Goal: Navigation & Orientation: Find specific page/section

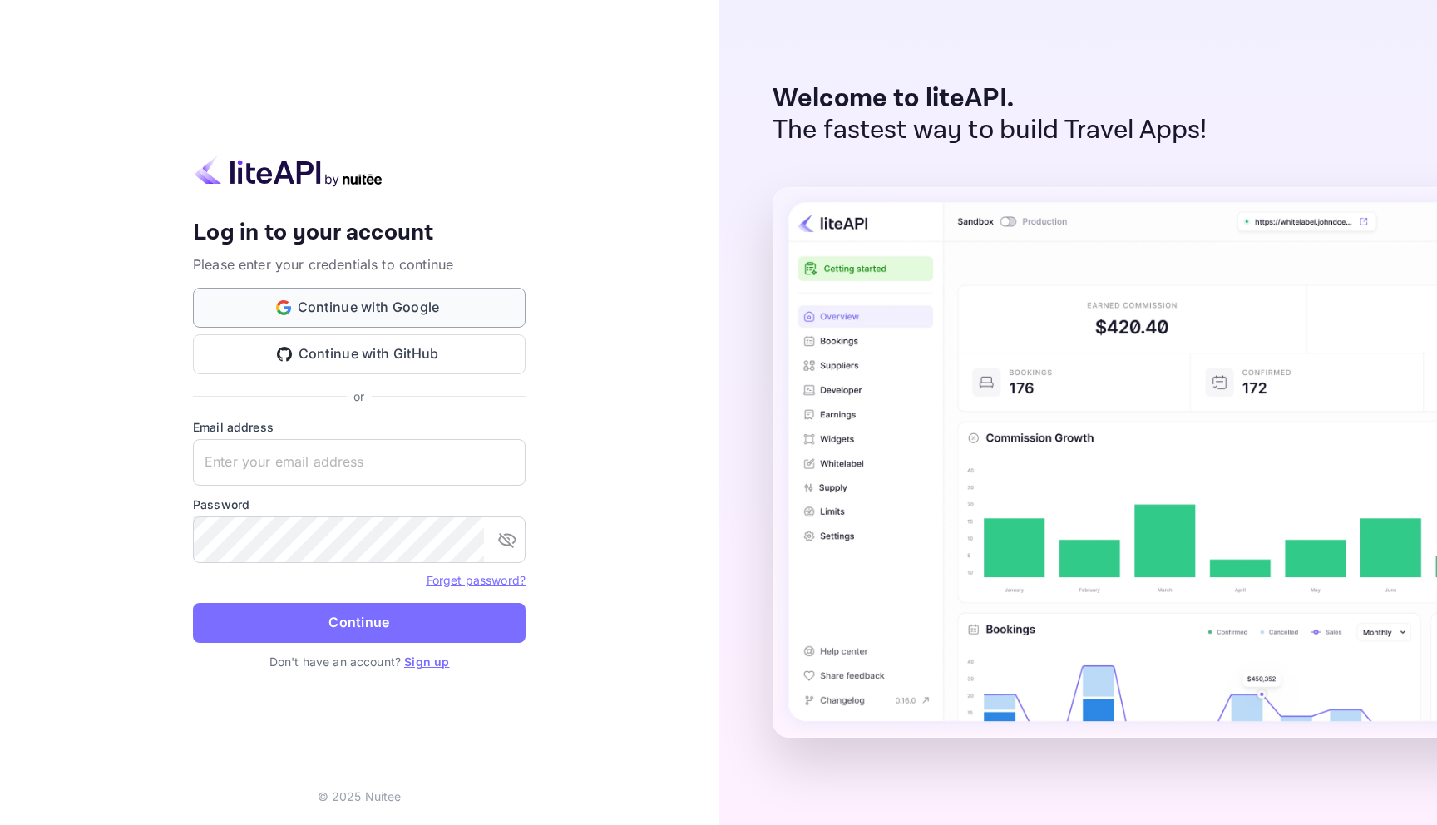
click at [354, 314] on button "Continue with Google" at bounding box center [359, 308] width 333 height 40
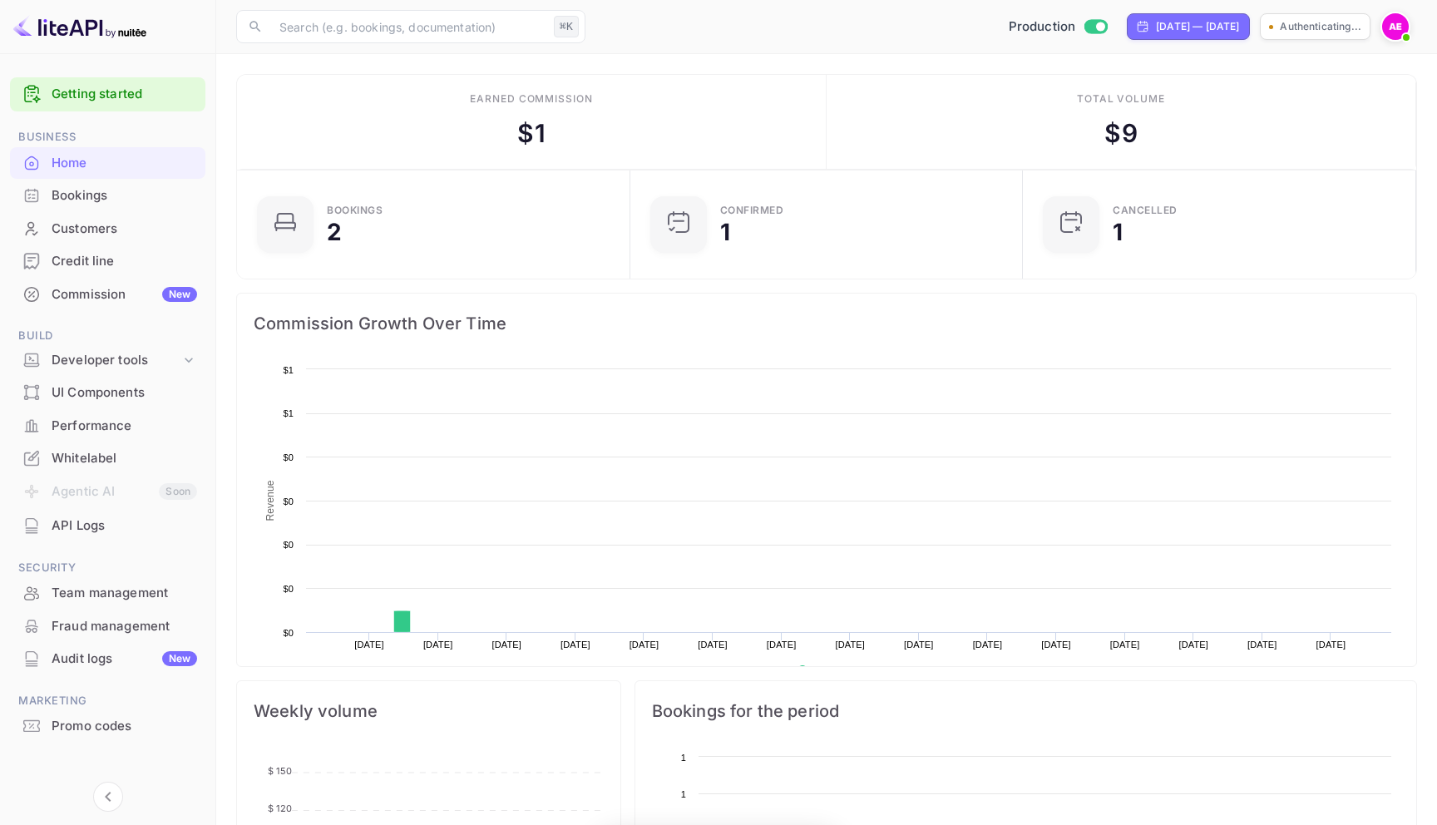
scroll to position [270, 383]
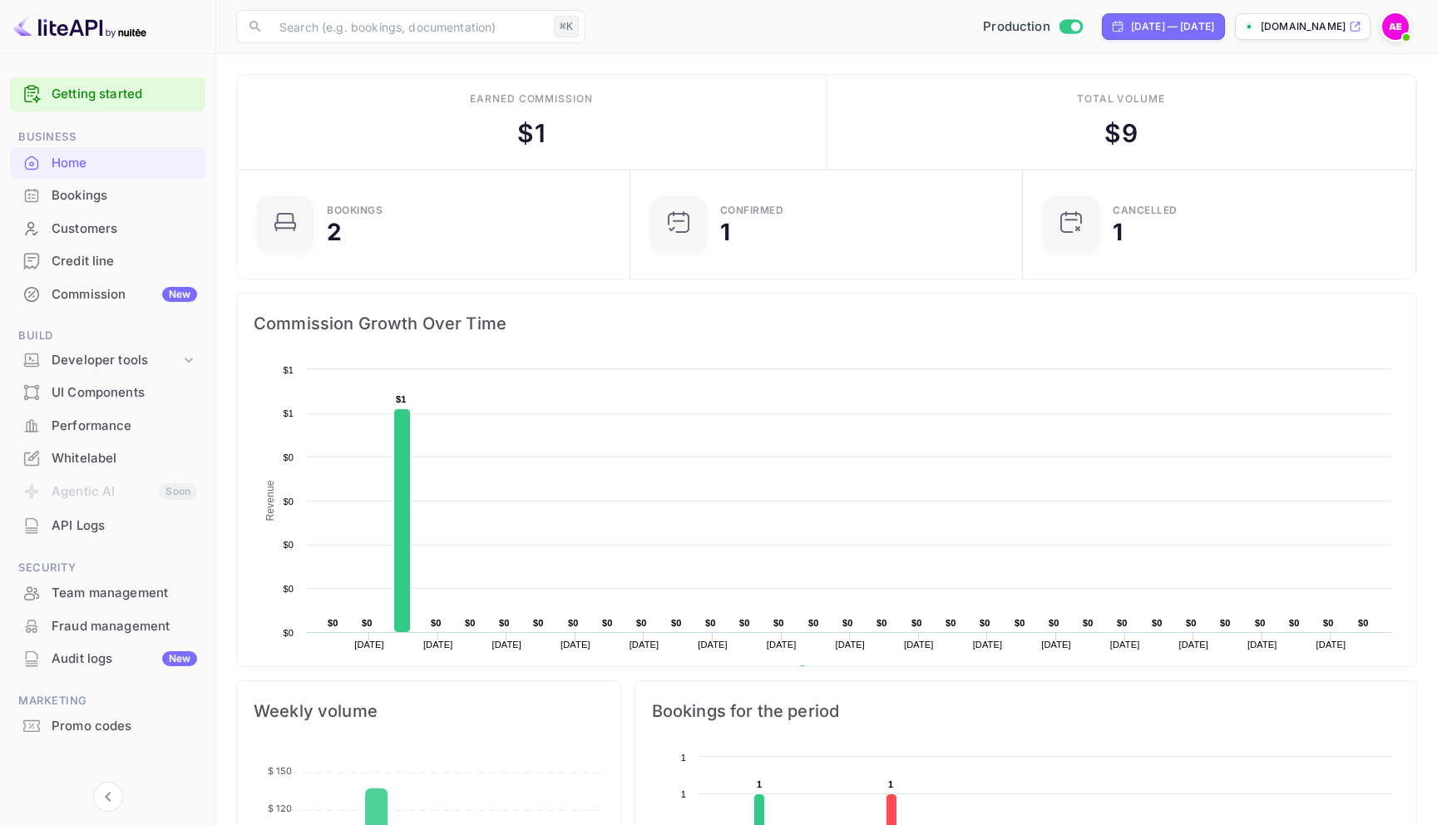
click at [139, 198] on div "Bookings" at bounding box center [125, 195] width 146 height 19
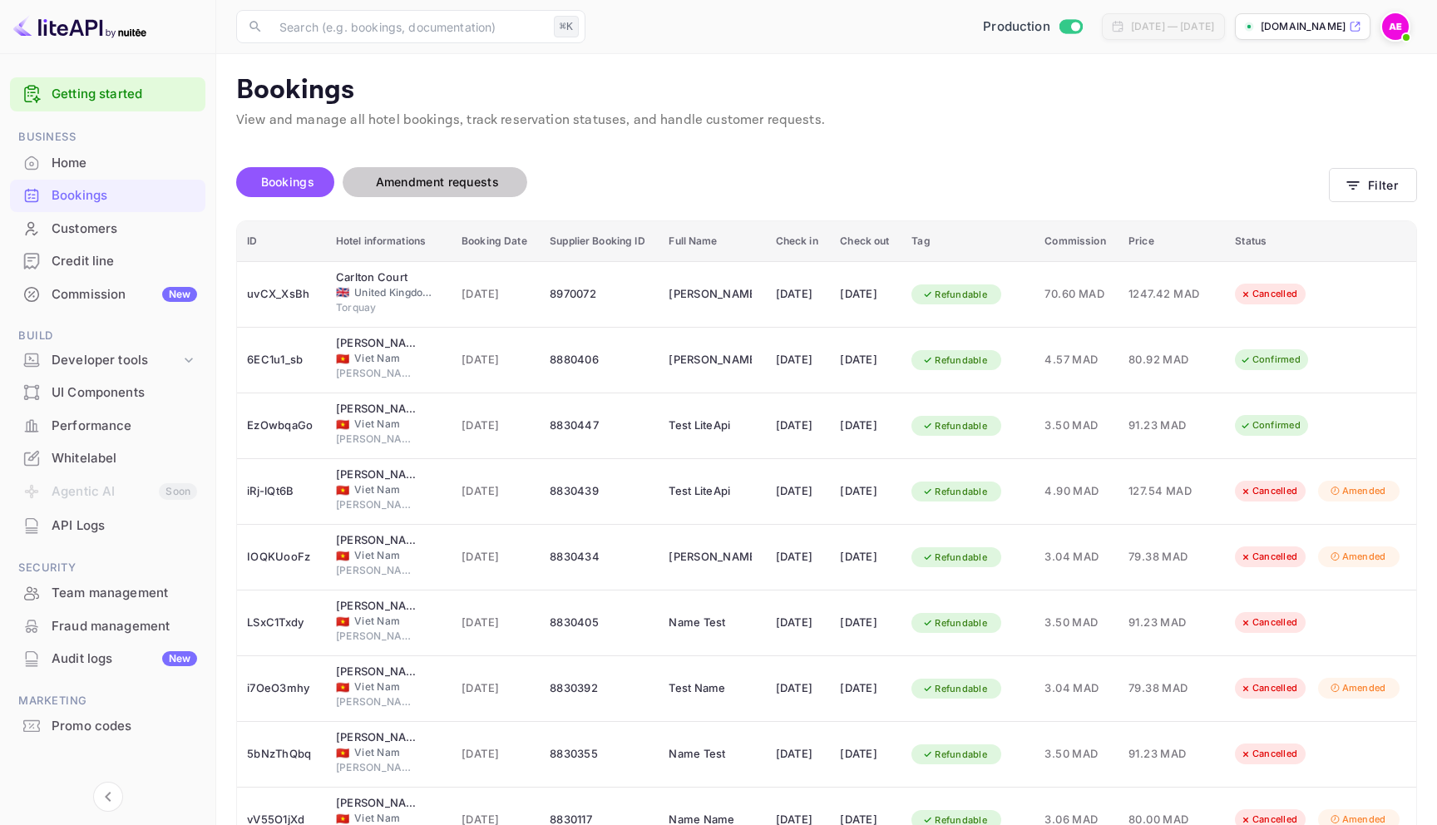
click at [422, 189] on span "Amendment requests" at bounding box center [437, 182] width 156 height 20
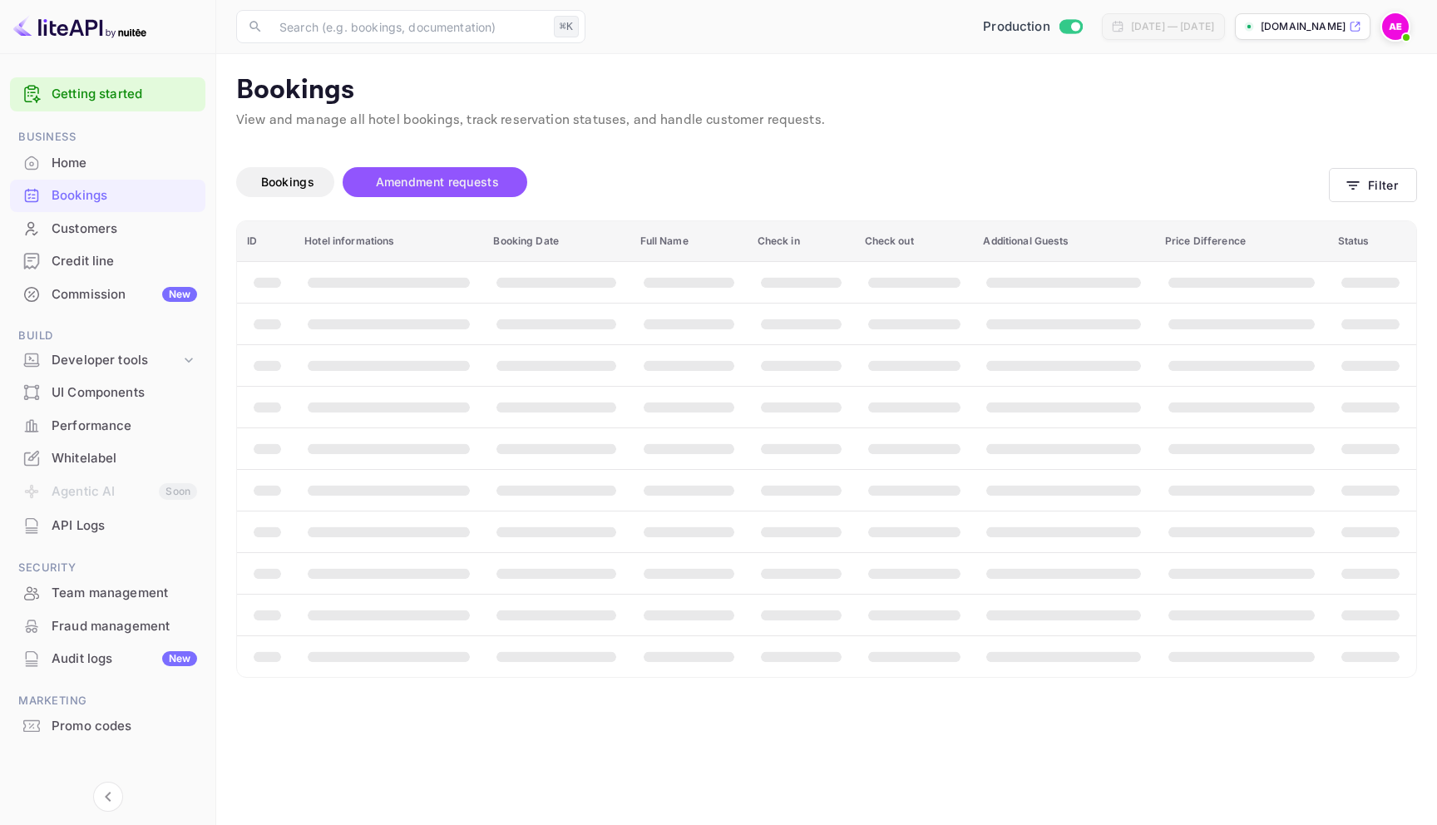
click at [96, 230] on div "Customers" at bounding box center [125, 229] width 146 height 19
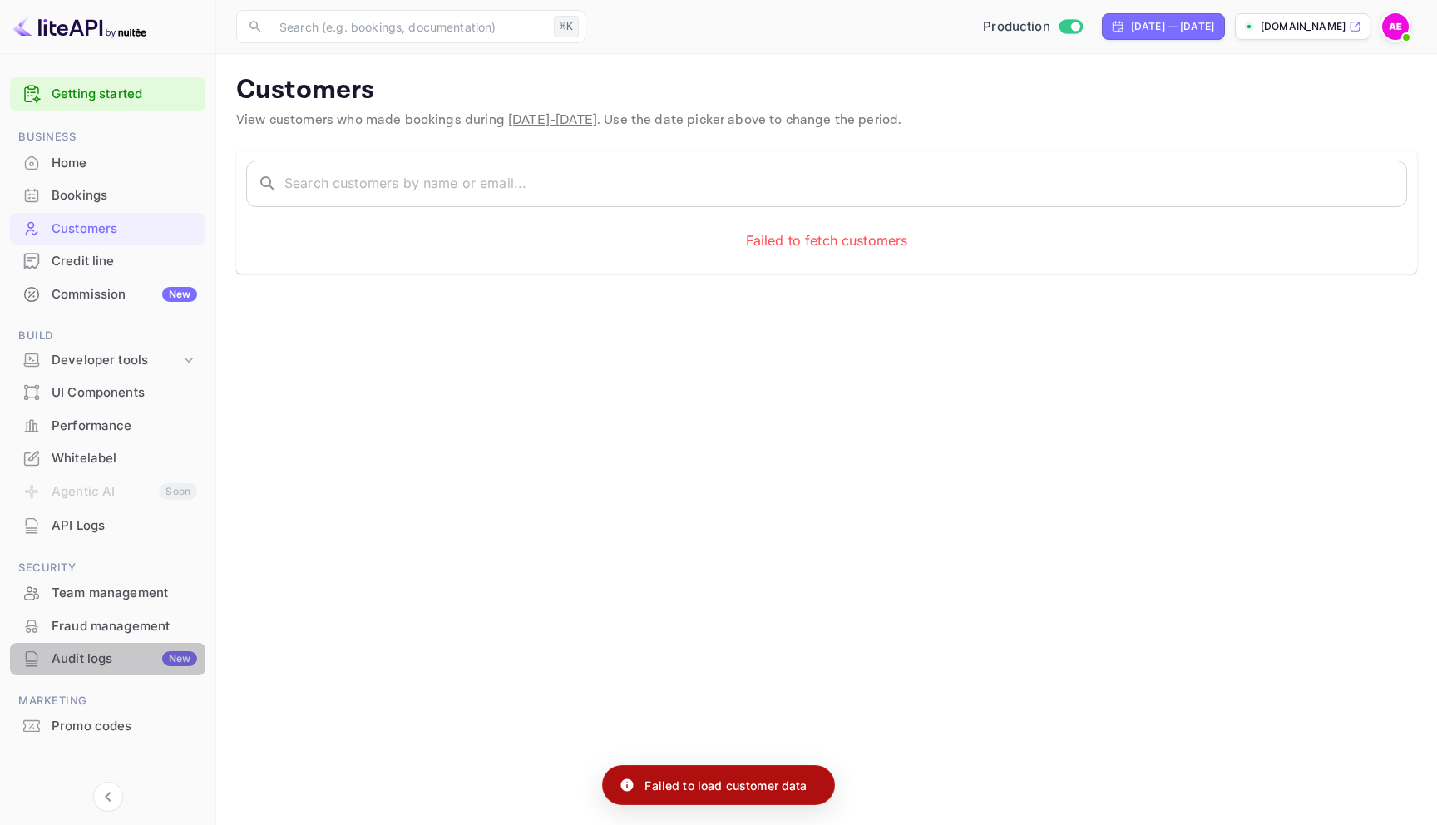
click at [106, 669] on div "Audit logs New" at bounding box center [107, 659] width 195 height 32
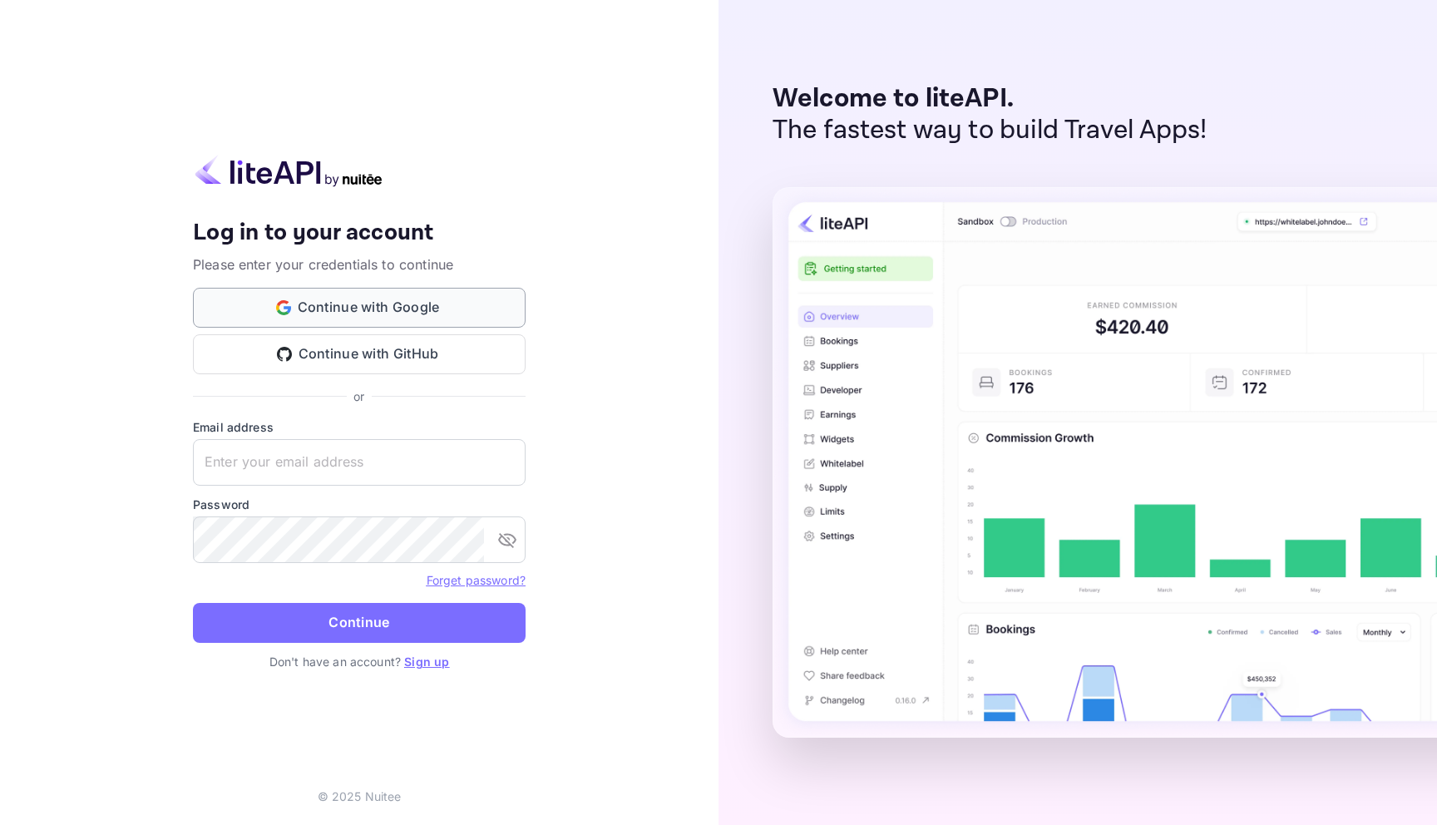
click at [432, 299] on button "Continue with Google" at bounding box center [359, 308] width 333 height 40
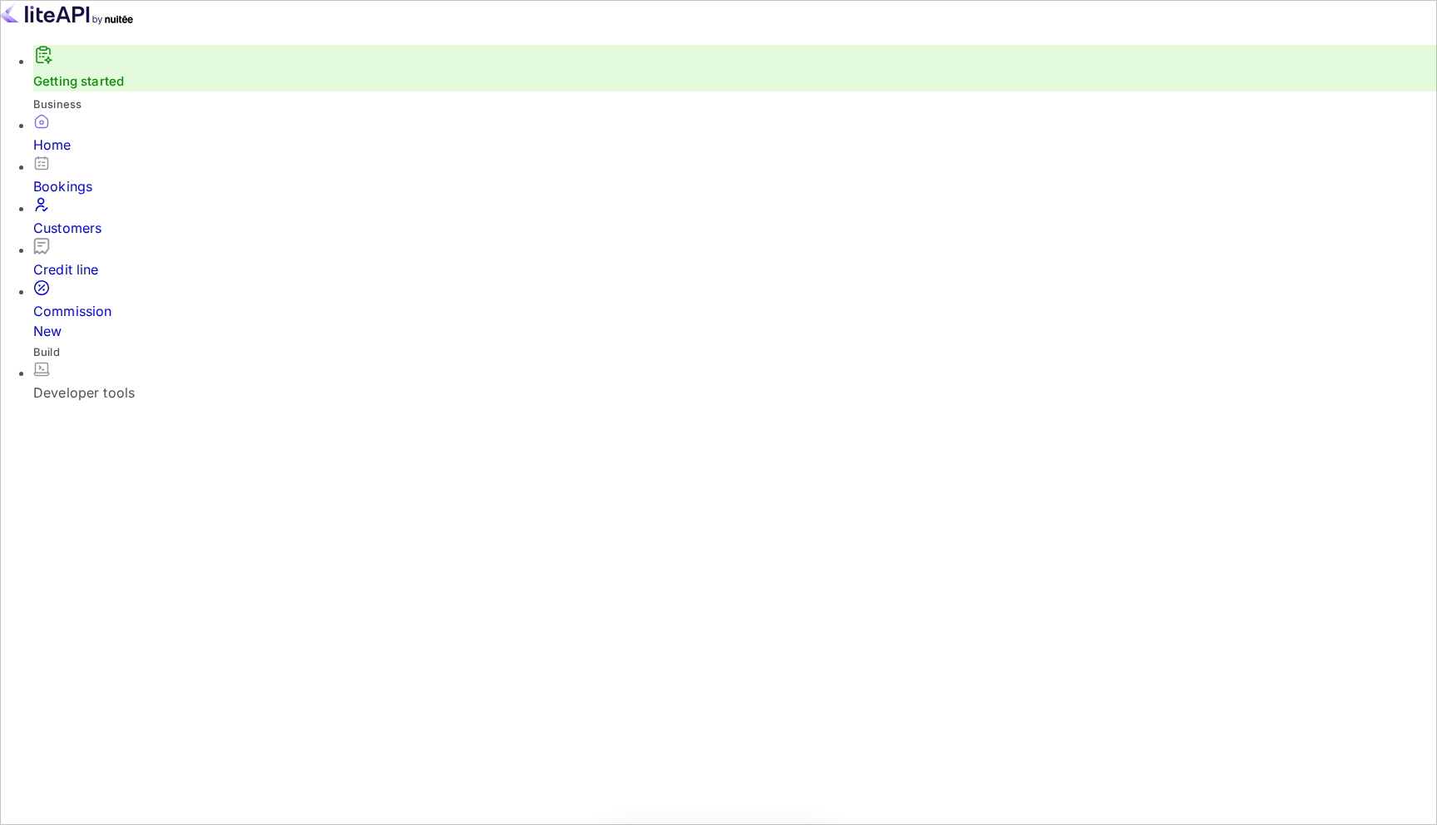
scroll to position [1, 1]
click at [105, 190] on div "Bookings" at bounding box center [735, 186] width 1404 height 20
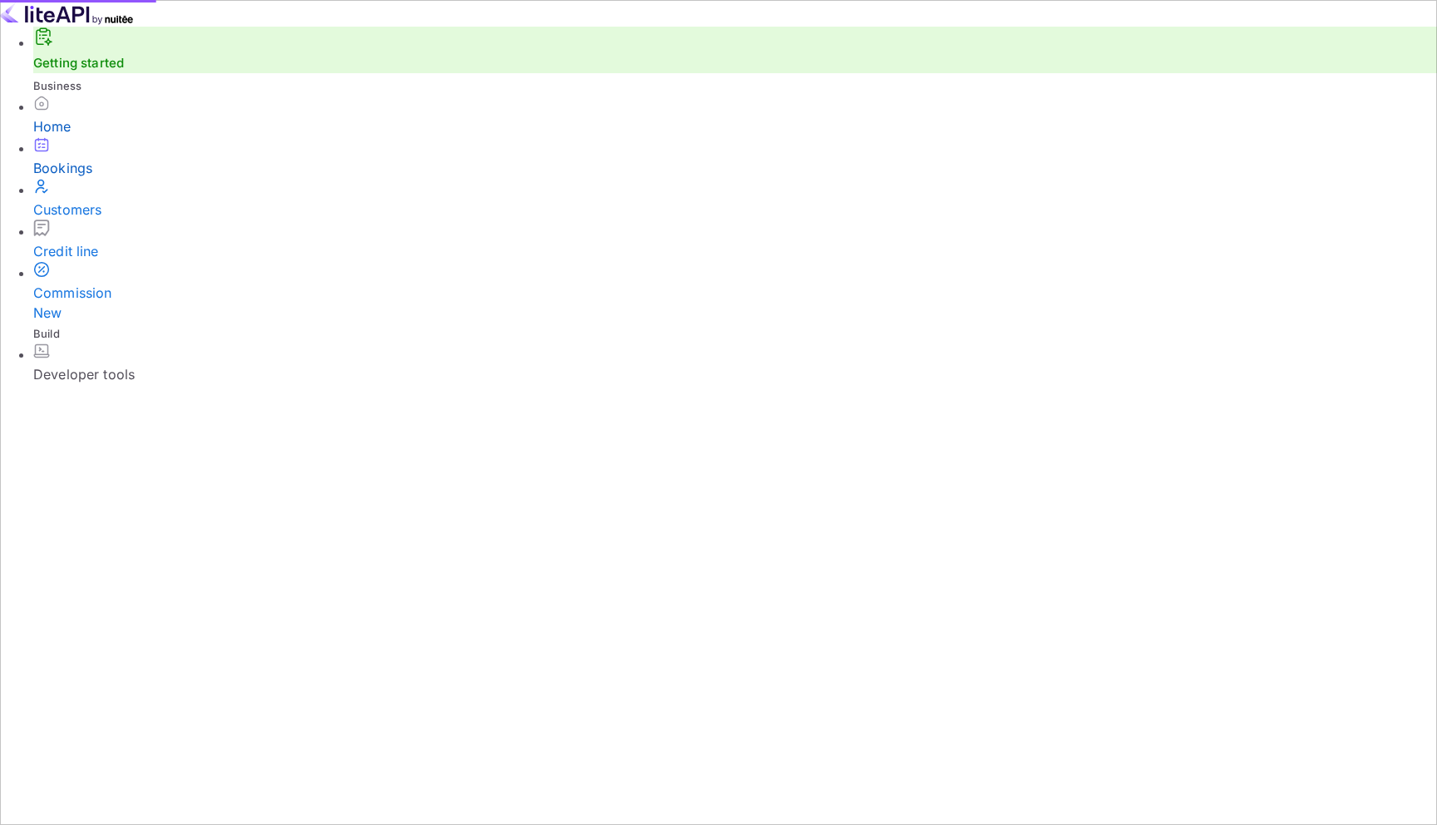
click at [97, 136] on div "Home" at bounding box center [735, 126] width 1404 height 20
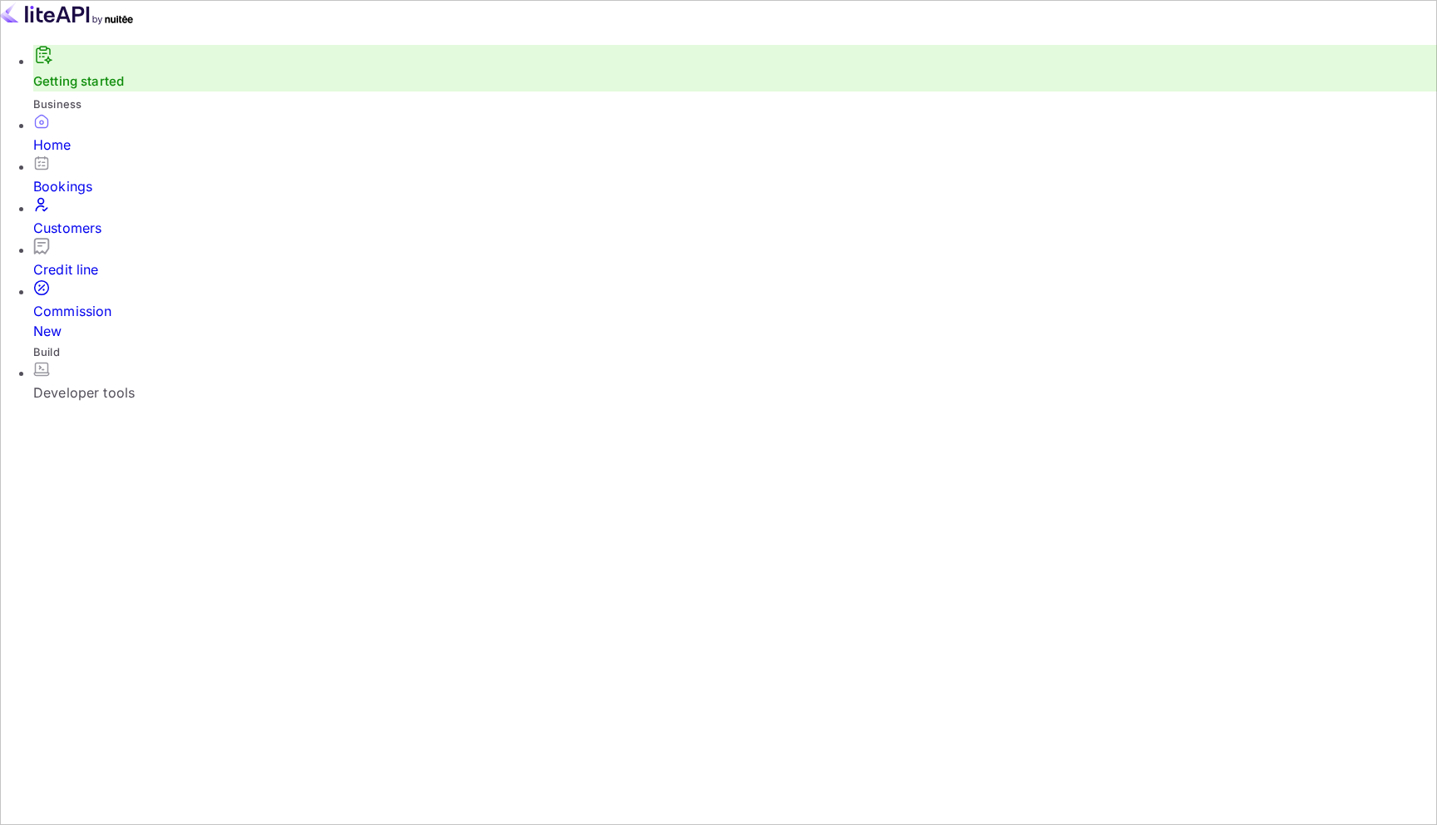
click at [186, 196] on div "Bookings" at bounding box center [735, 176] width 1404 height 42
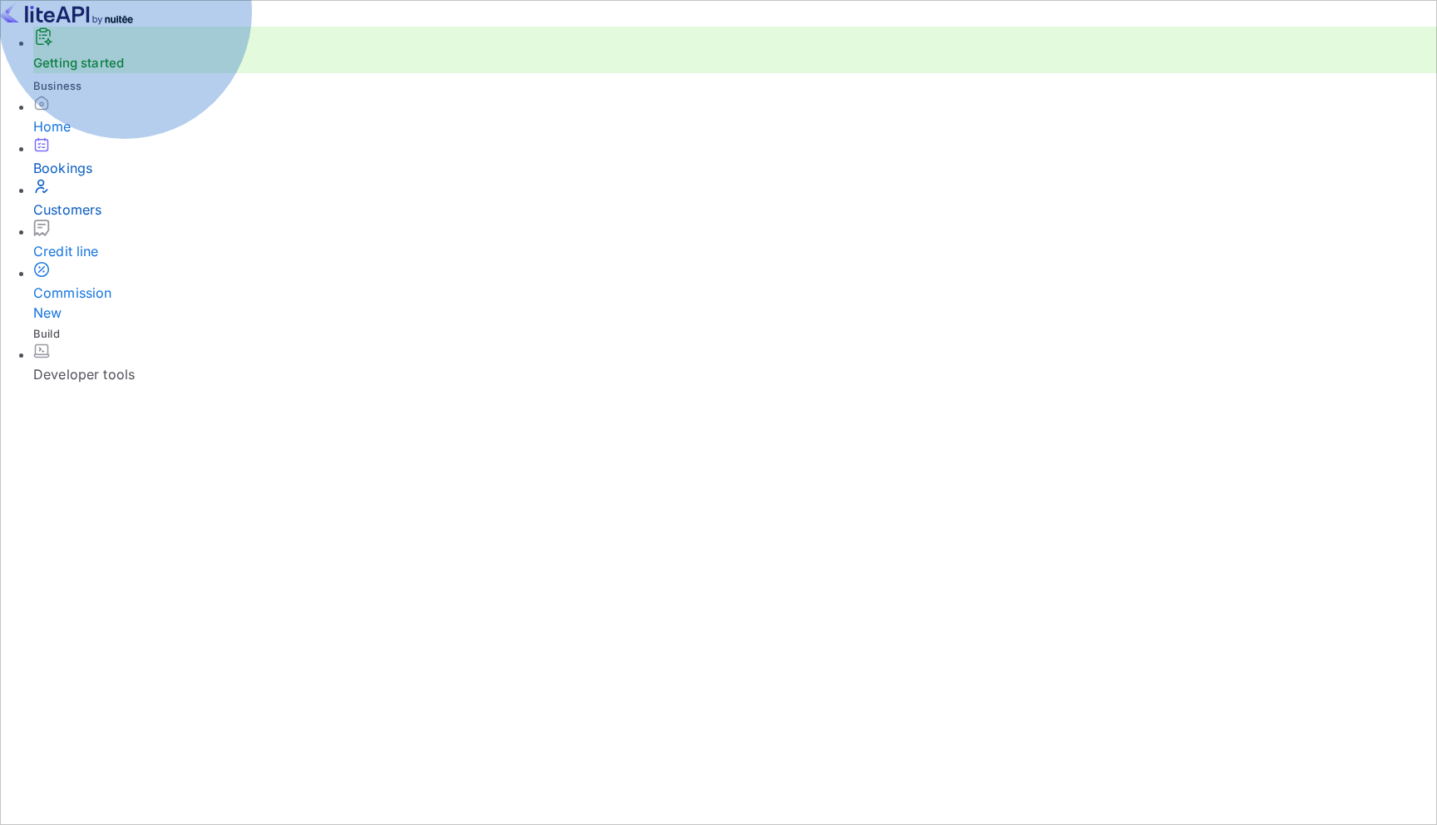
click at [135, 220] on div "Customers" at bounding box center [735, 210] width 1404 height 20
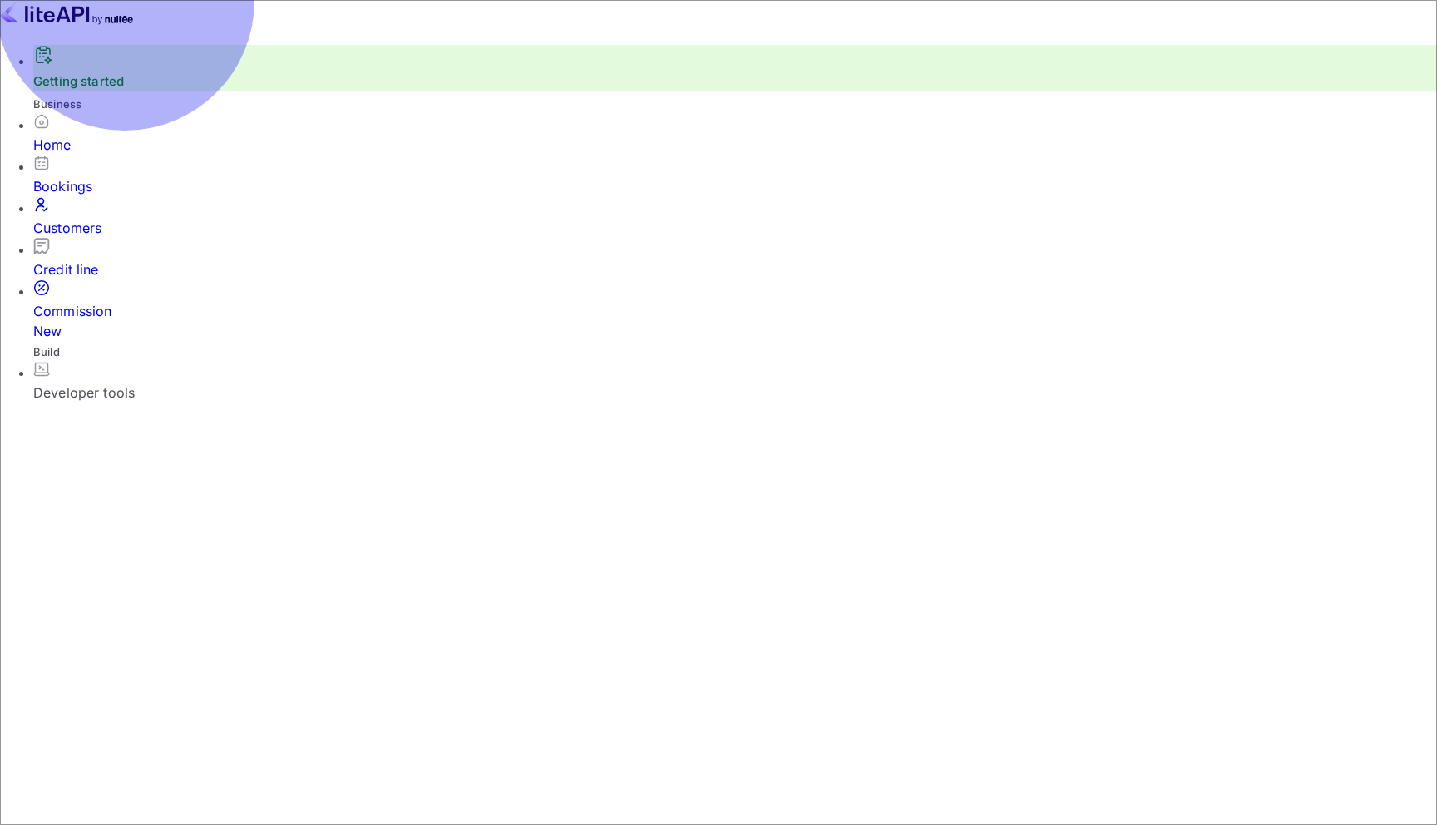
click at [135, 246] on div "Credit line" at bounding box center [735, 259] width 1404 height 42
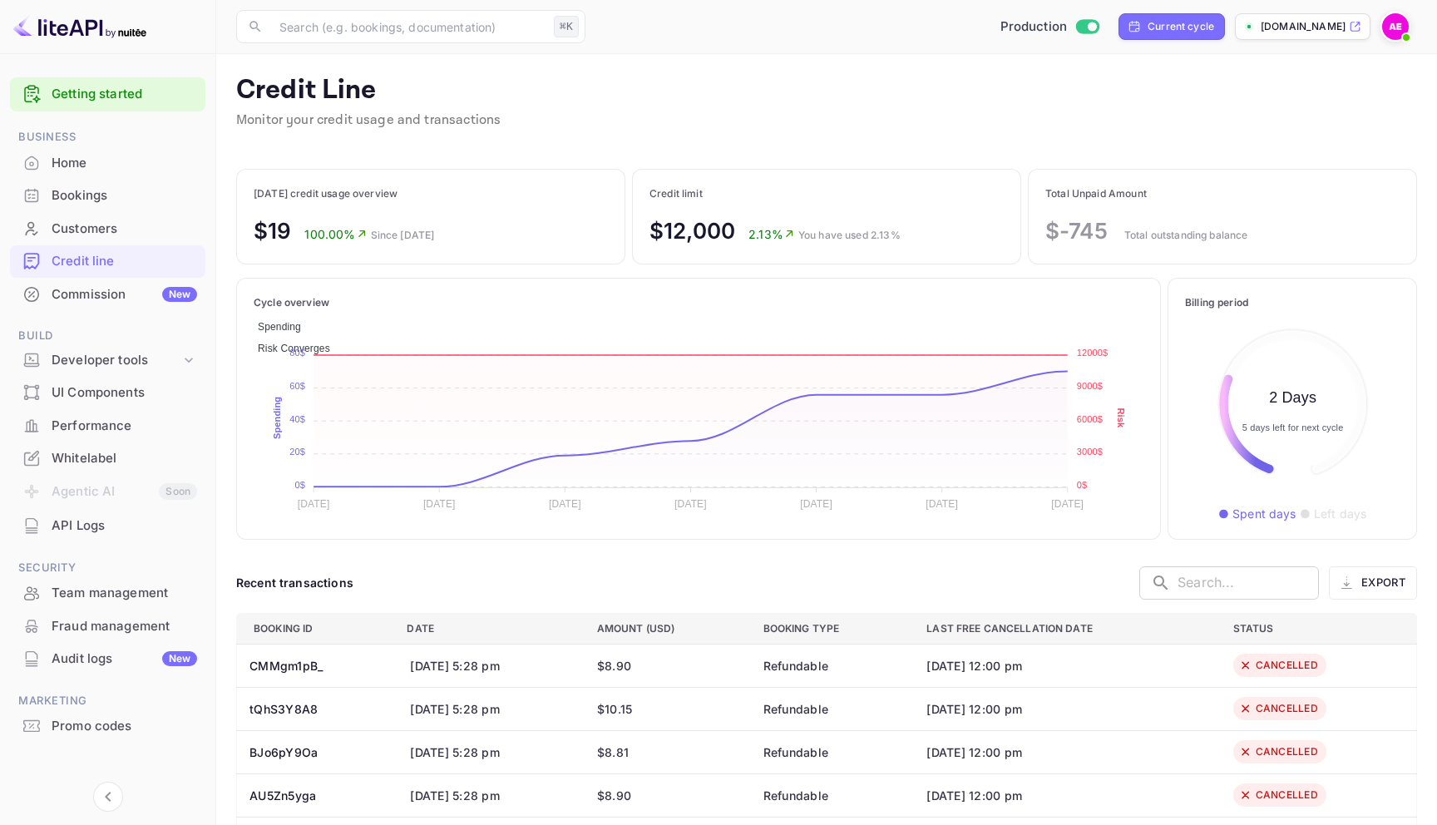
scroll to position [138, 0]
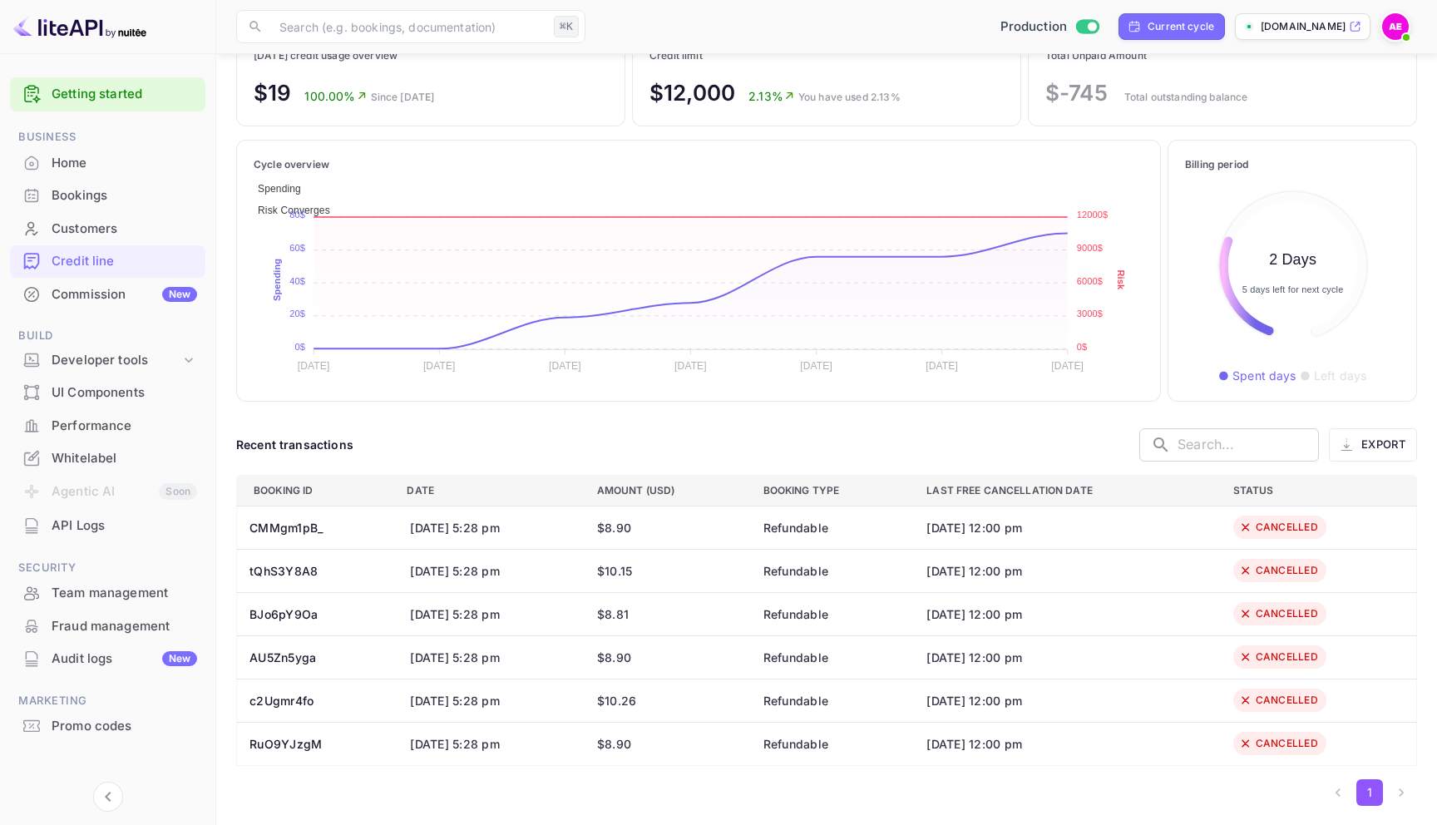
click at [116, 279] on div "Commission New" at bounding box center [107, 295] width 195 height 32
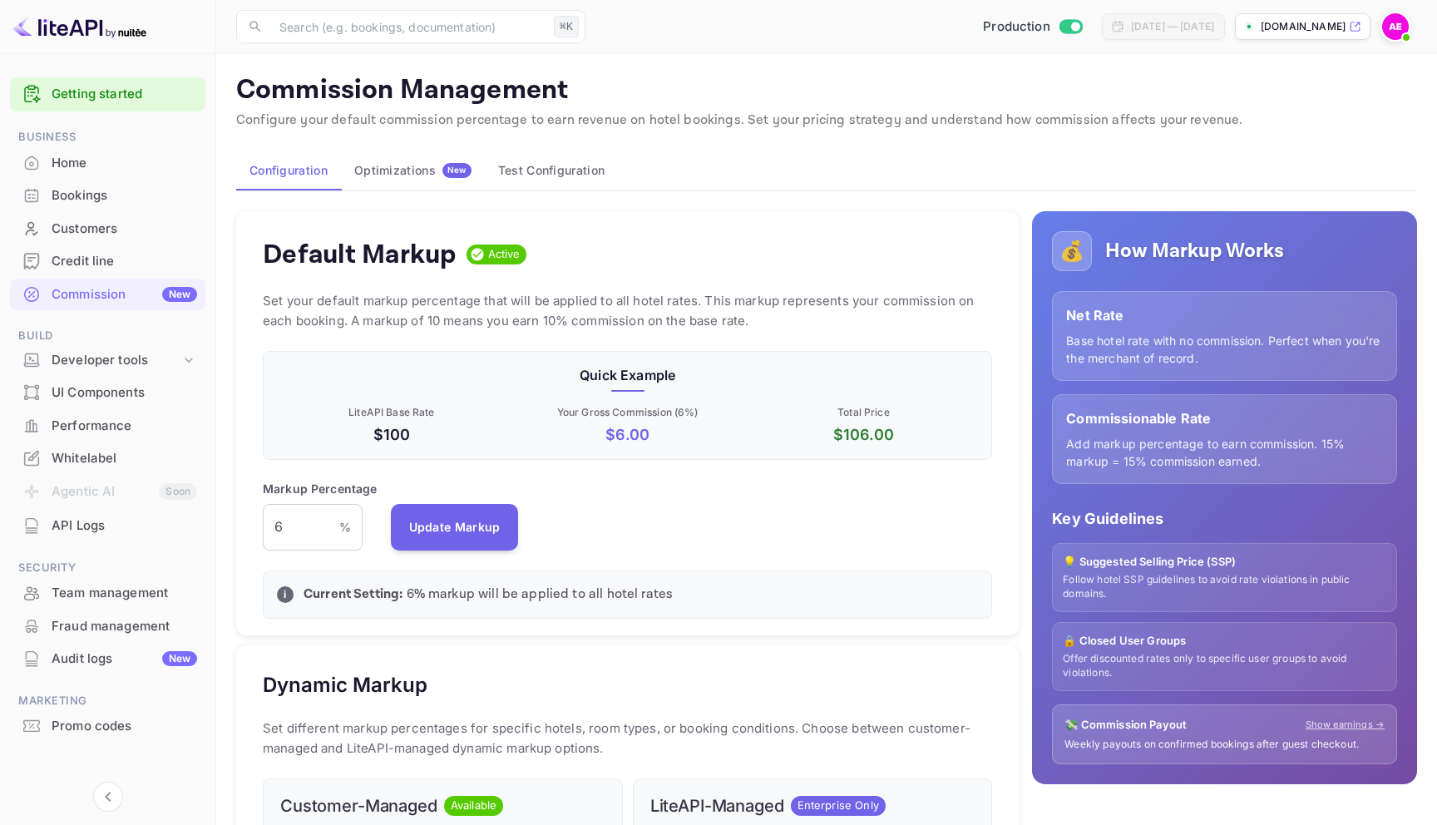
click at [390, 155] on button "Optimizations New" at bounding box center [413, 171] width 144 height 40
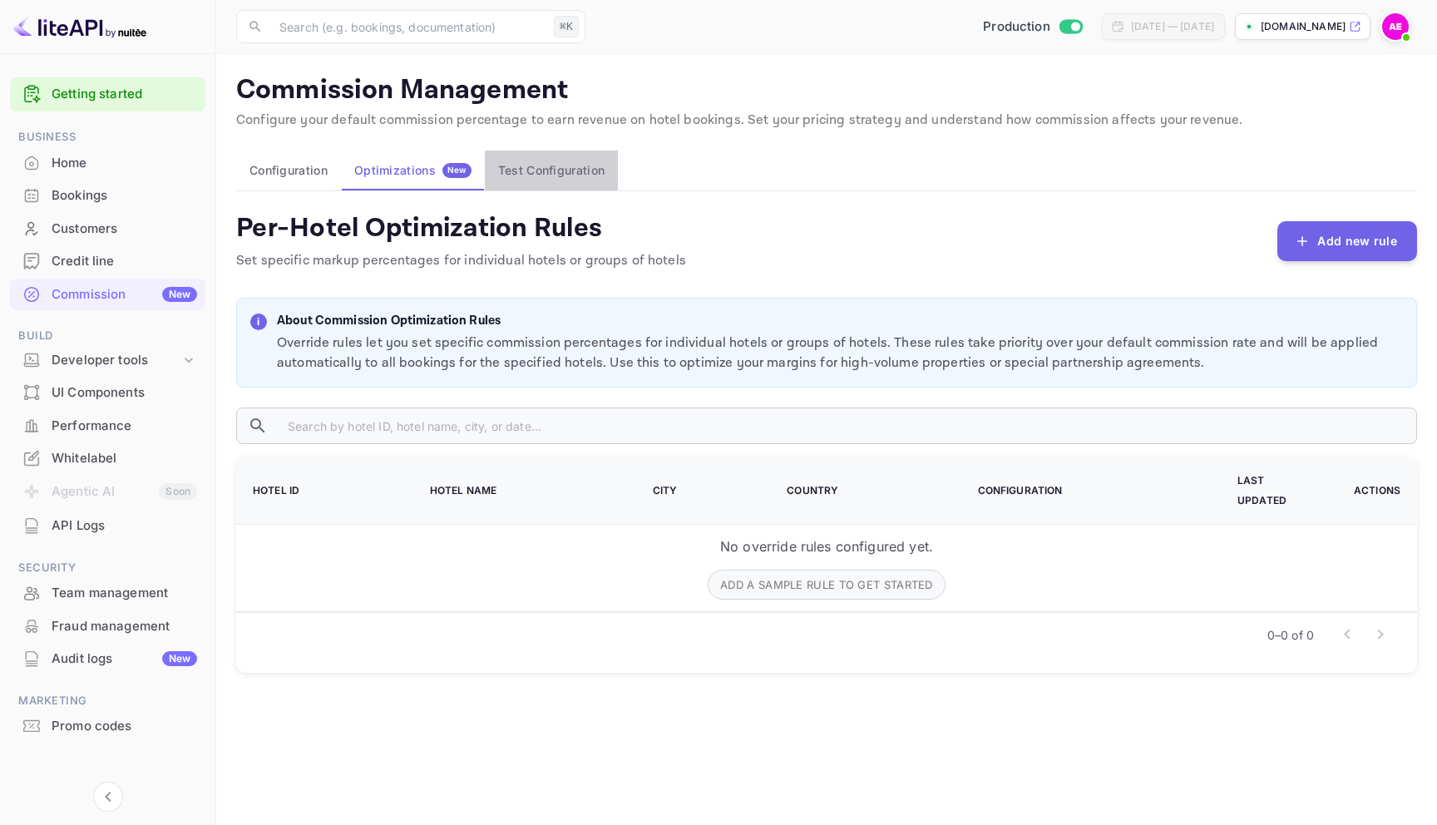
click at [564, 168] on button "Test Configuration" at bounding box center [551, 171] width 133 height 40
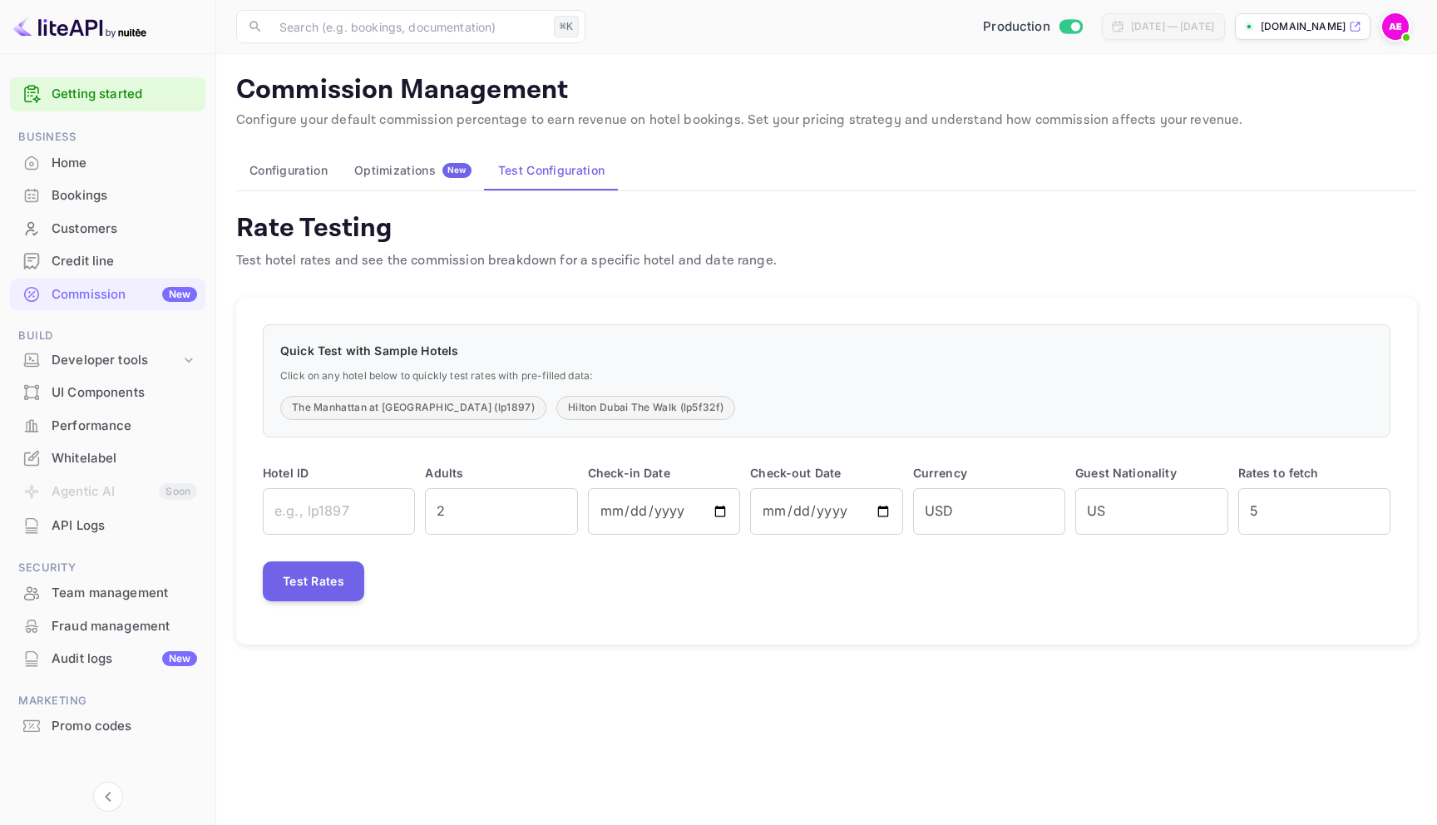
click at [295, 165] on button "Configuration" at bounding box center [288, 171] width 105 height 40
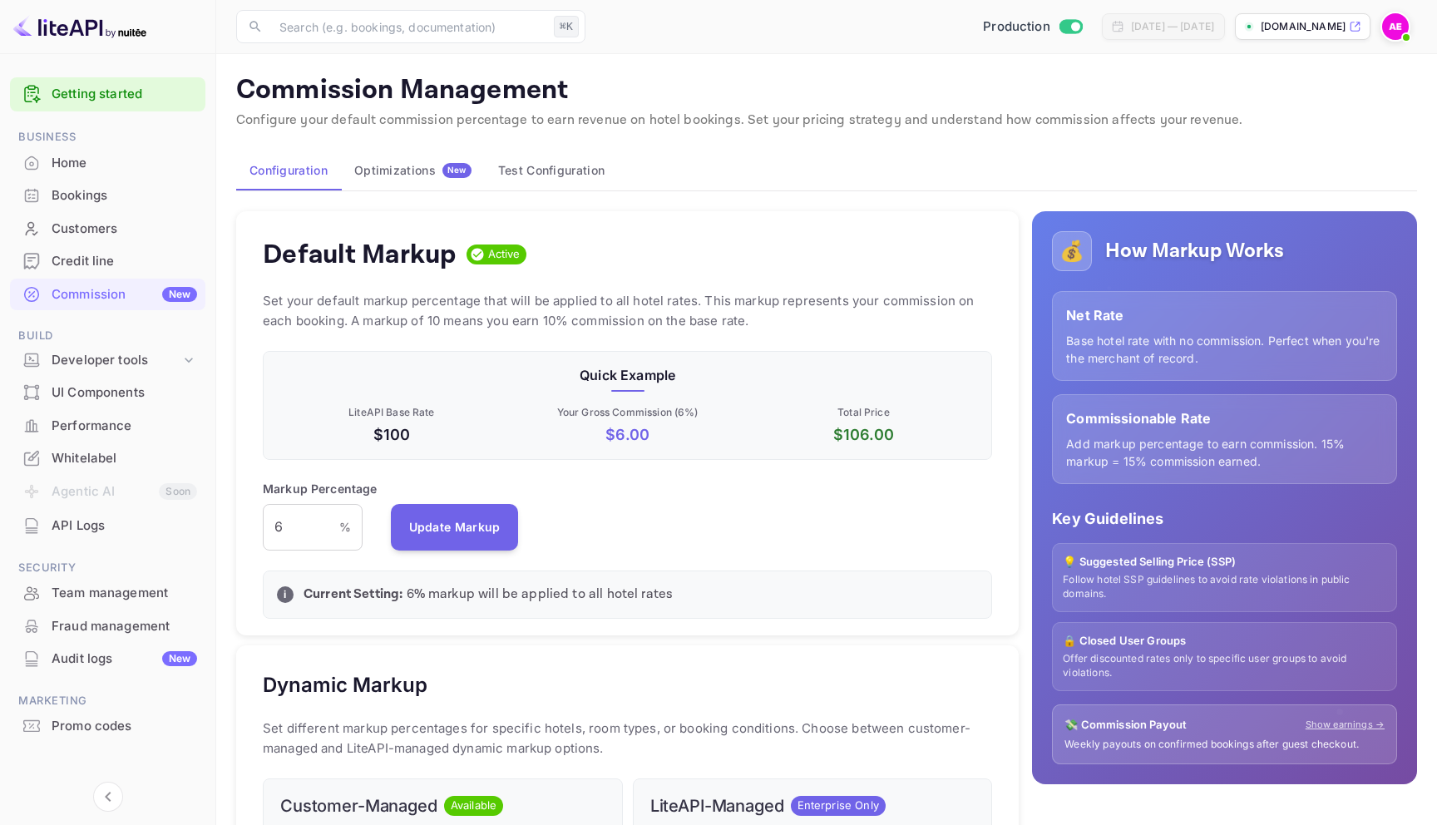
scroll to position [295, 729]
click at [83, 358] on div "Developer tools" at bounding box center [116, 360] width 129 height 19
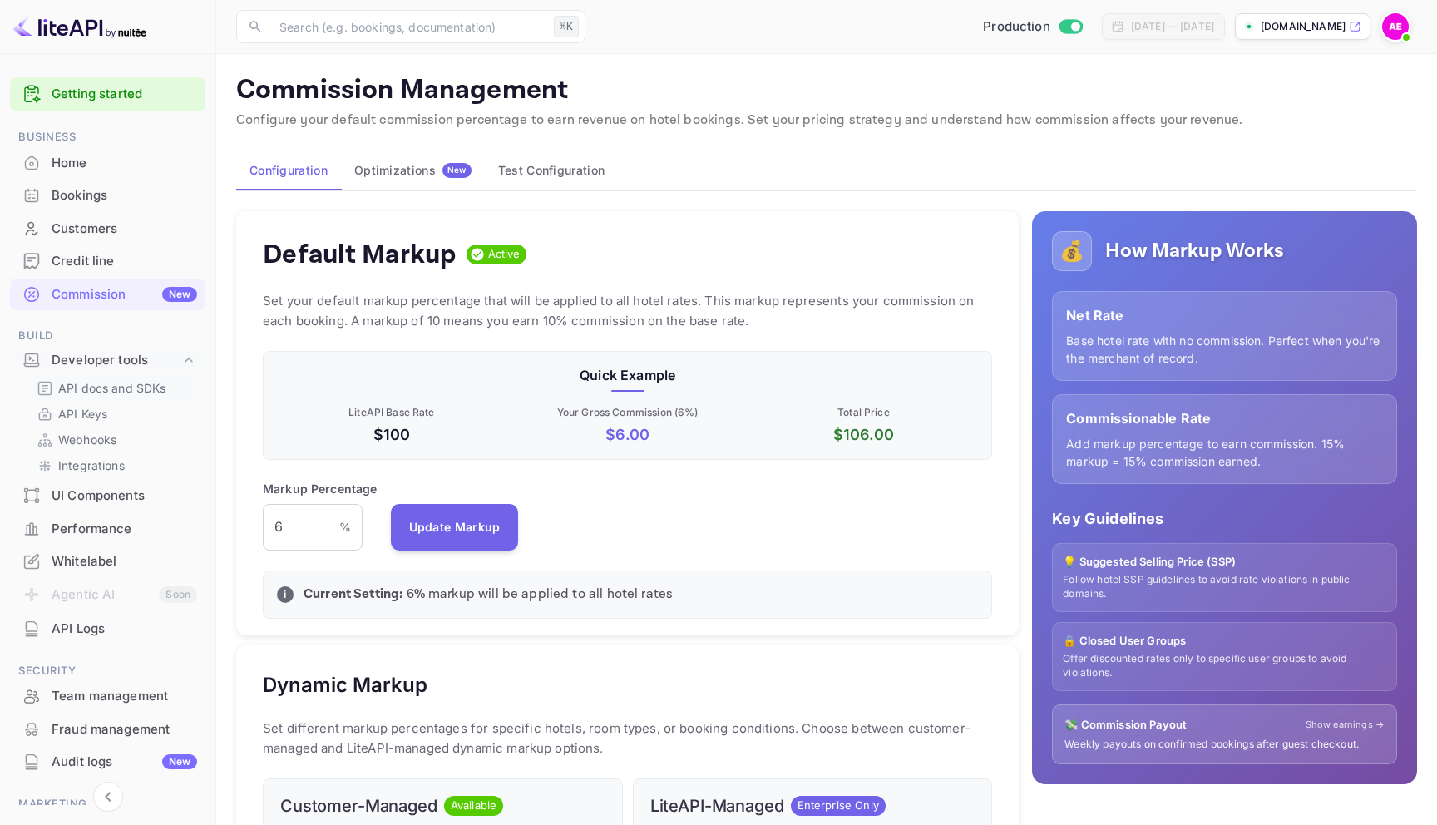
click at [98, 393] on p "API docs and SDKs" at bounding box center [112, 387] width 108 height 17
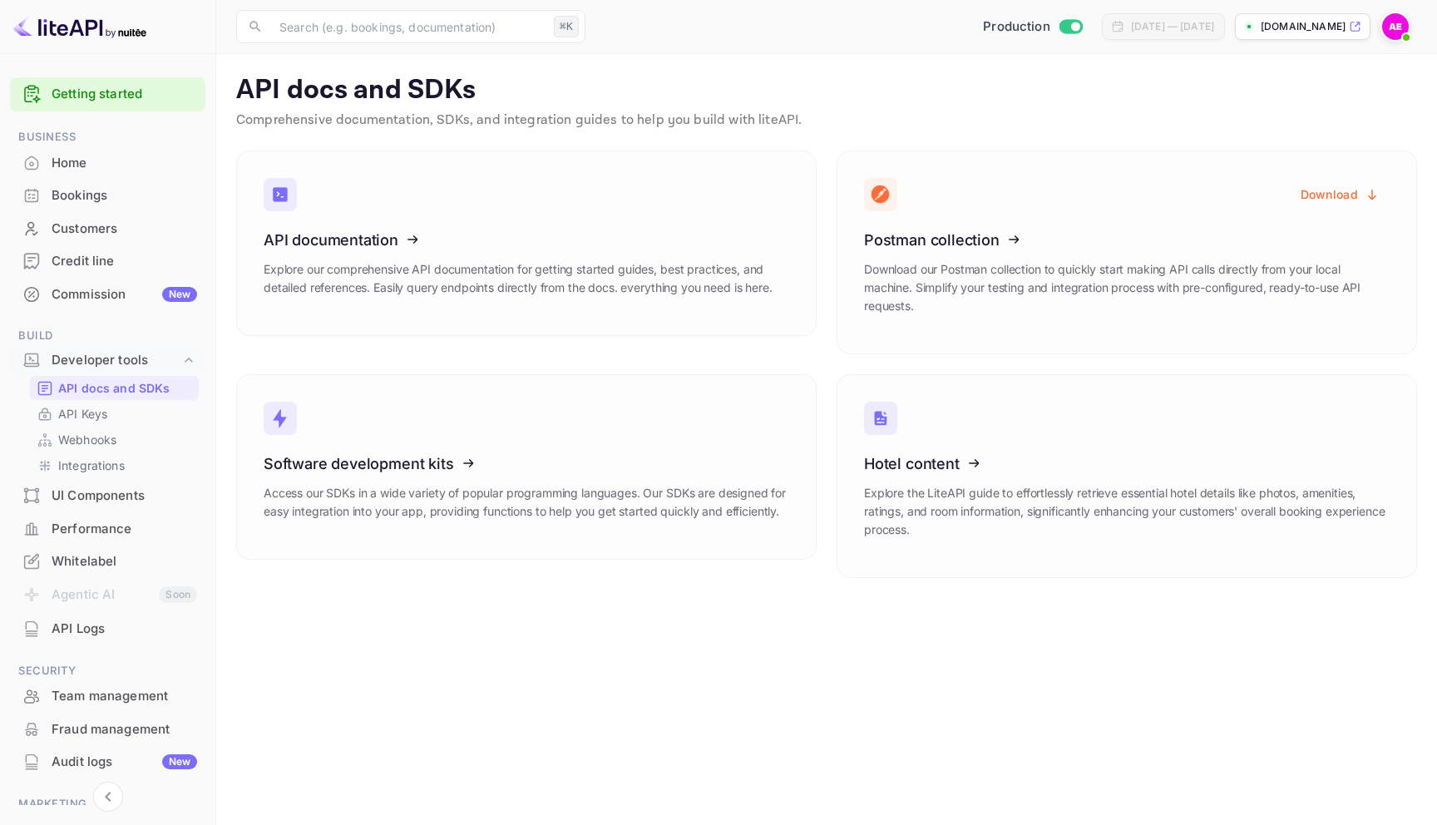
click at [82, 499] on div "UI Components" at bounding box center [125, 496] width 146 height 19
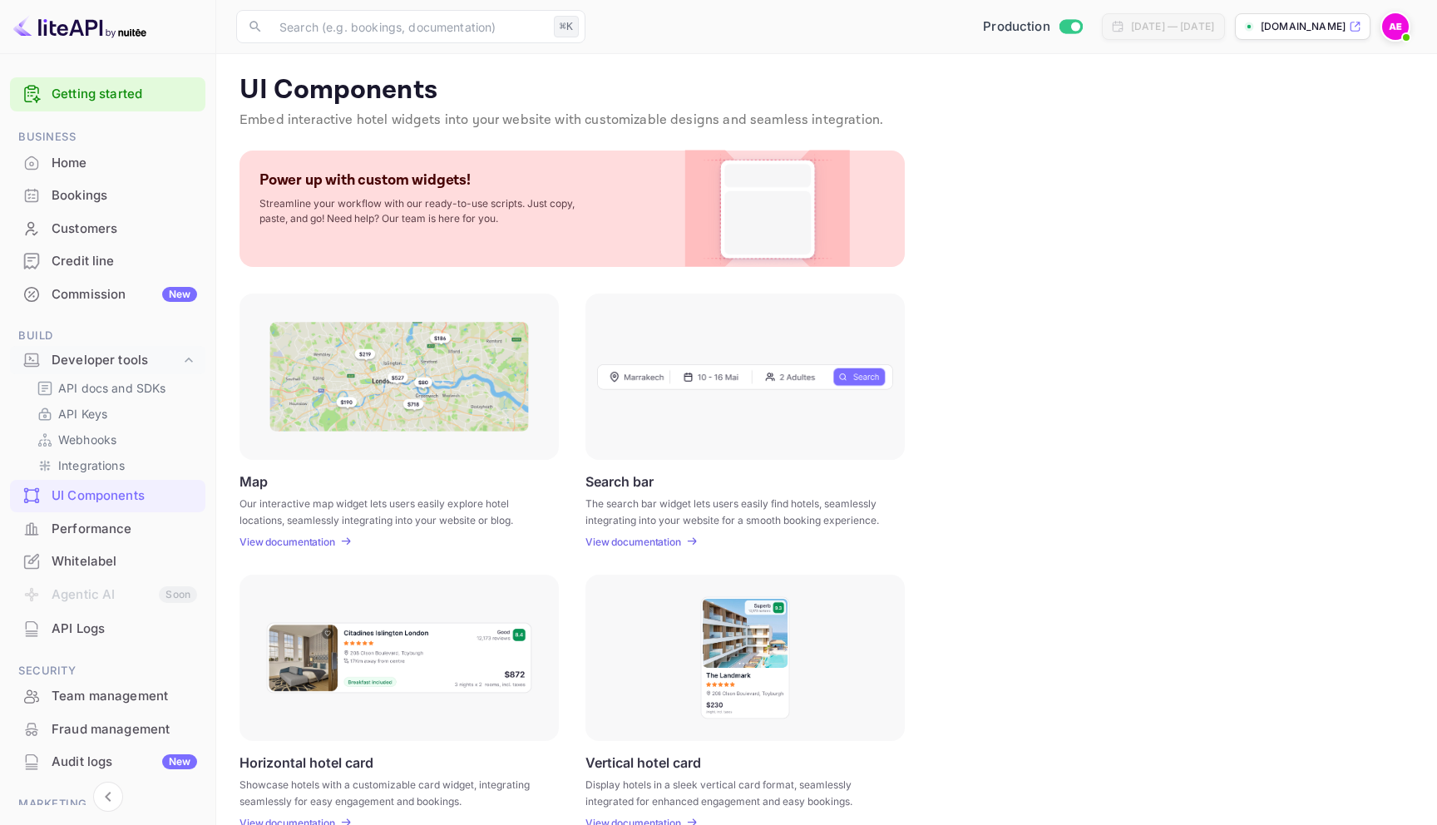
click at [82, 161] on div "Home" at bounding box center [125, 163] width 146 height 19
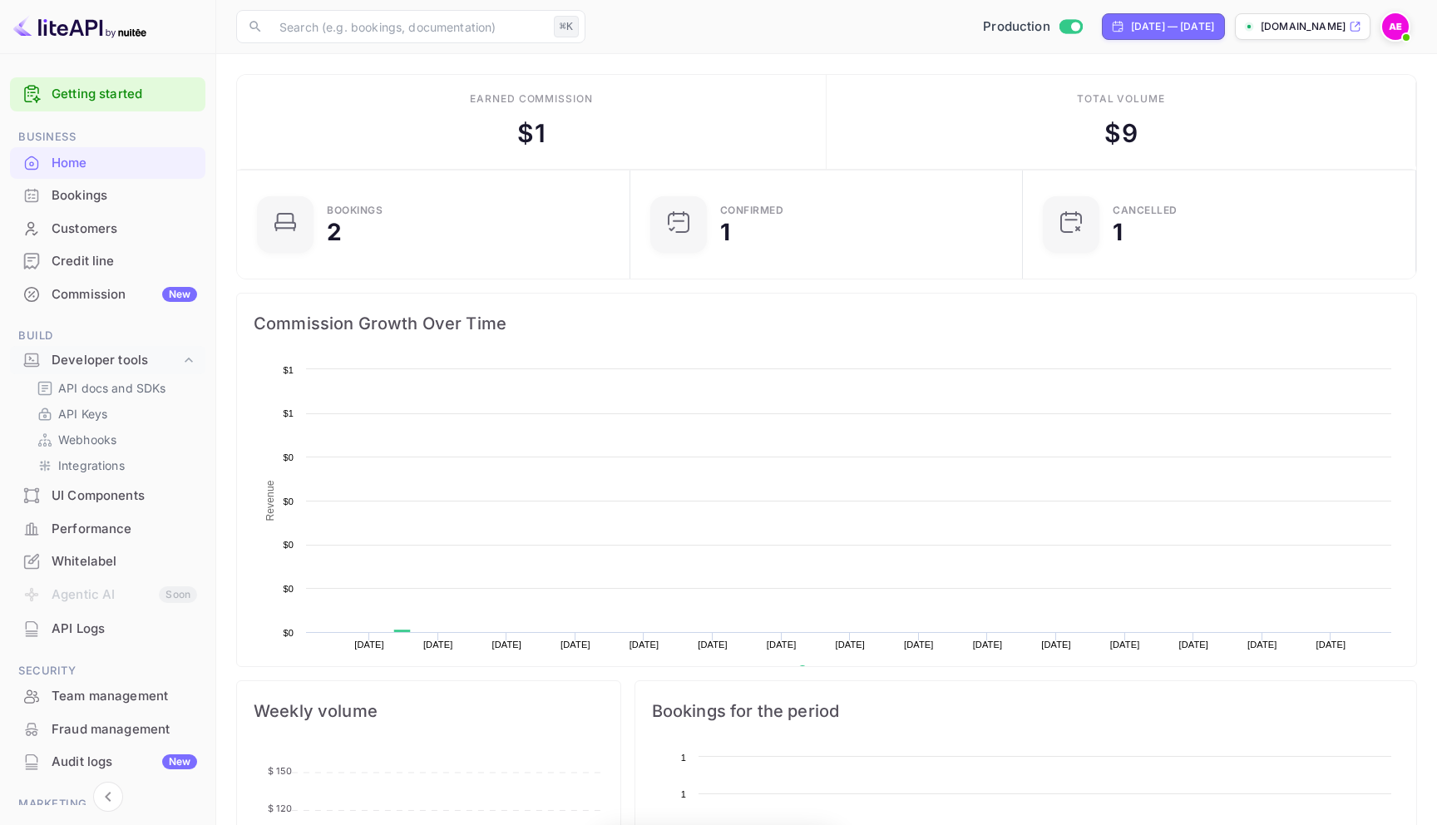
scroll to position [270, 383]
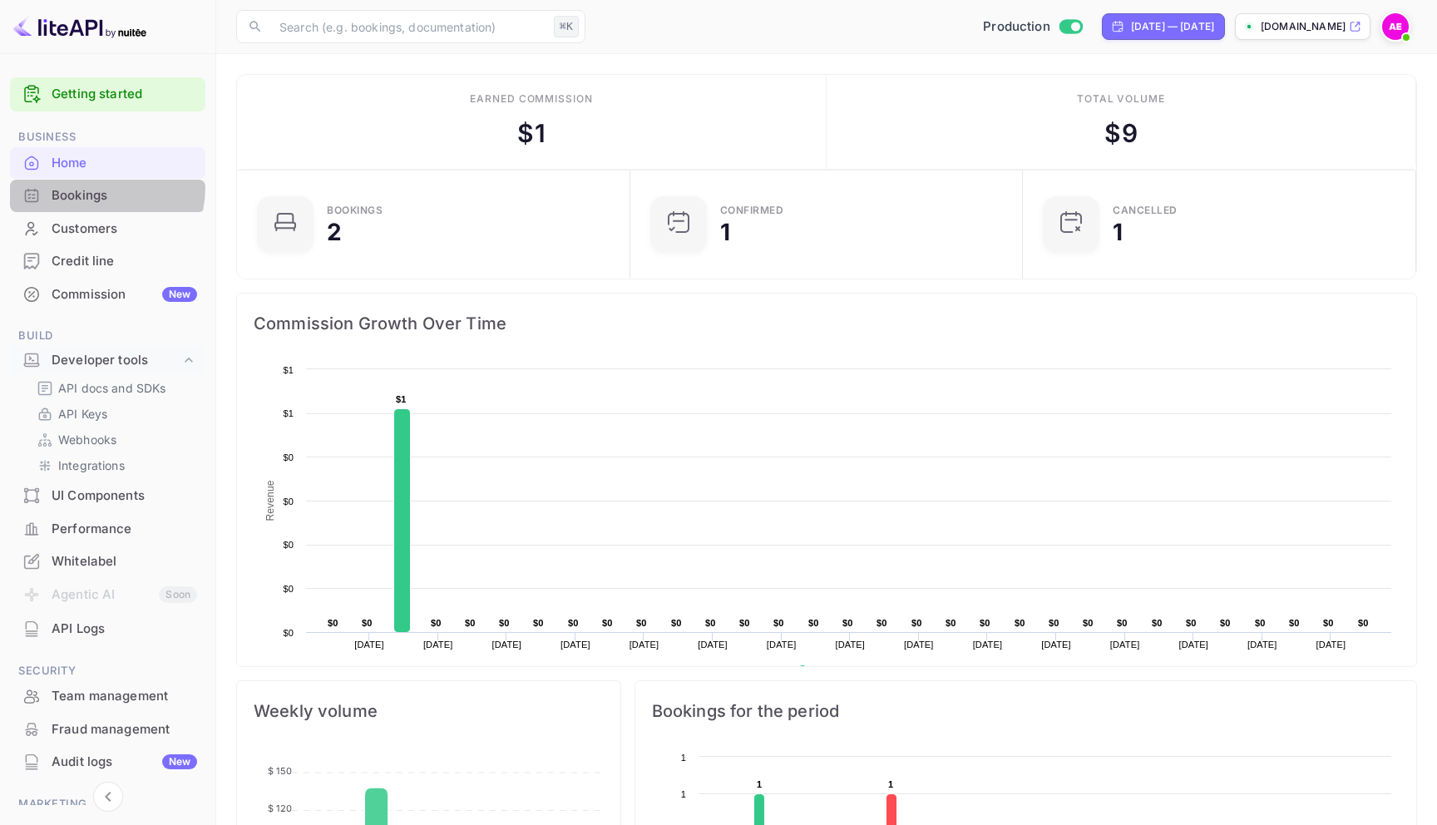
click at [82, 186] on div "Bookings" at bounding box center [125, 195] width 146 height 19
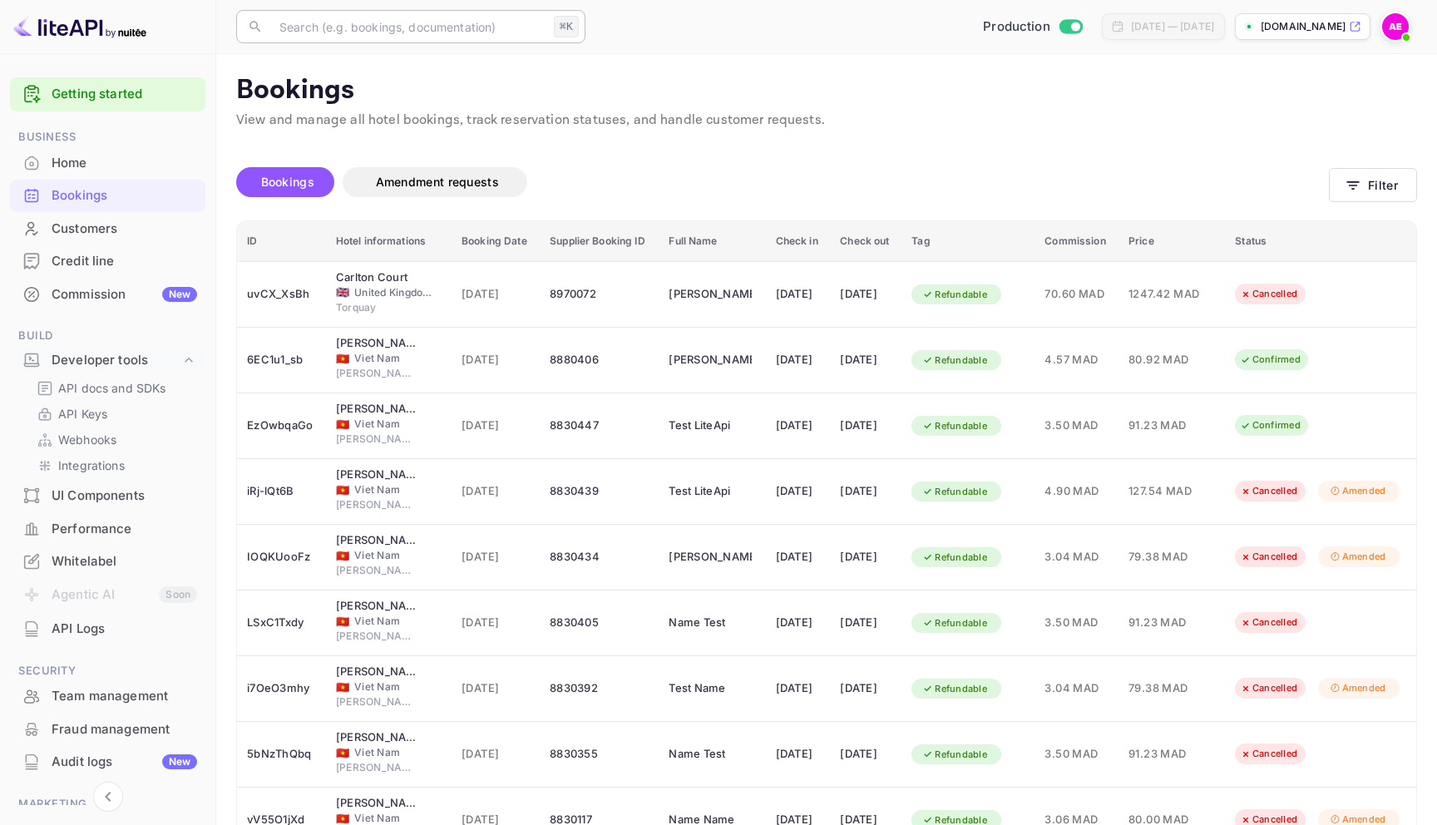
click at [562, 29] on div "⌘K" at bounding box center [566, 27] width 25 height 22
click at [470, 188] on span "Amendment requests" at bounding box center [437, 182] width 123 height 14
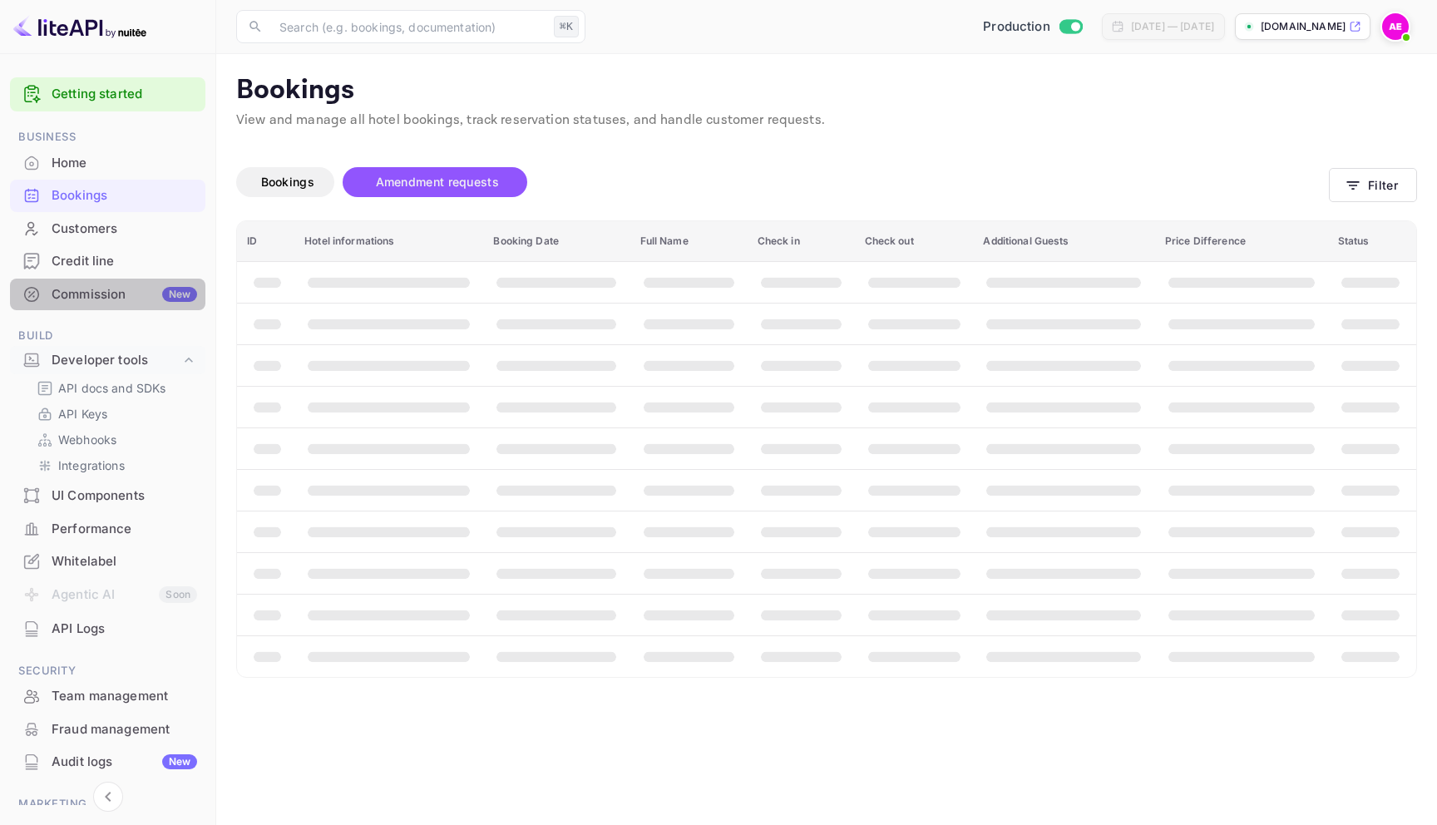
click at [149, 285] on div "Commission New" at bounding box center [125, 294] width 146 height 19
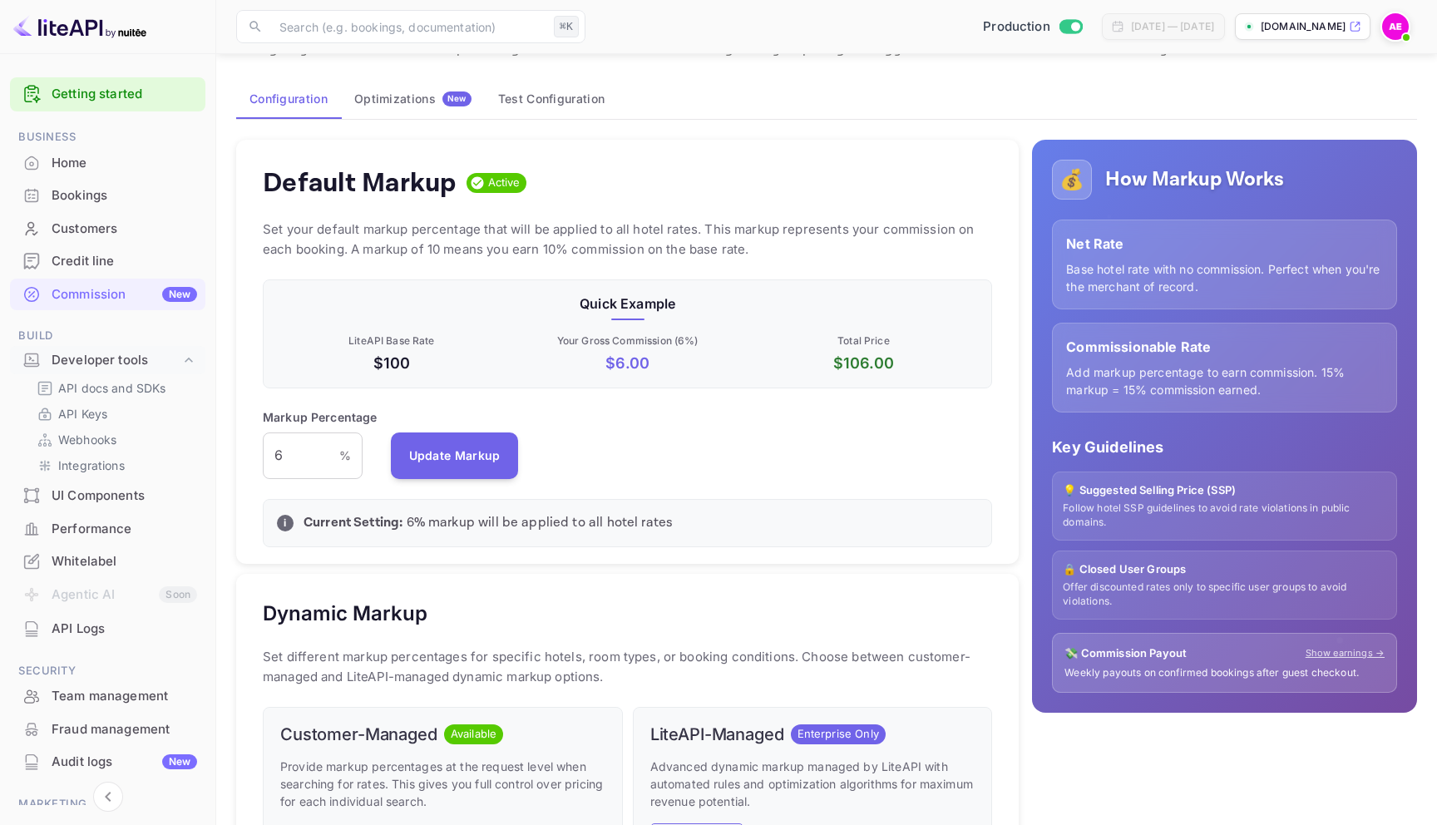
scroll to position [67, 0]
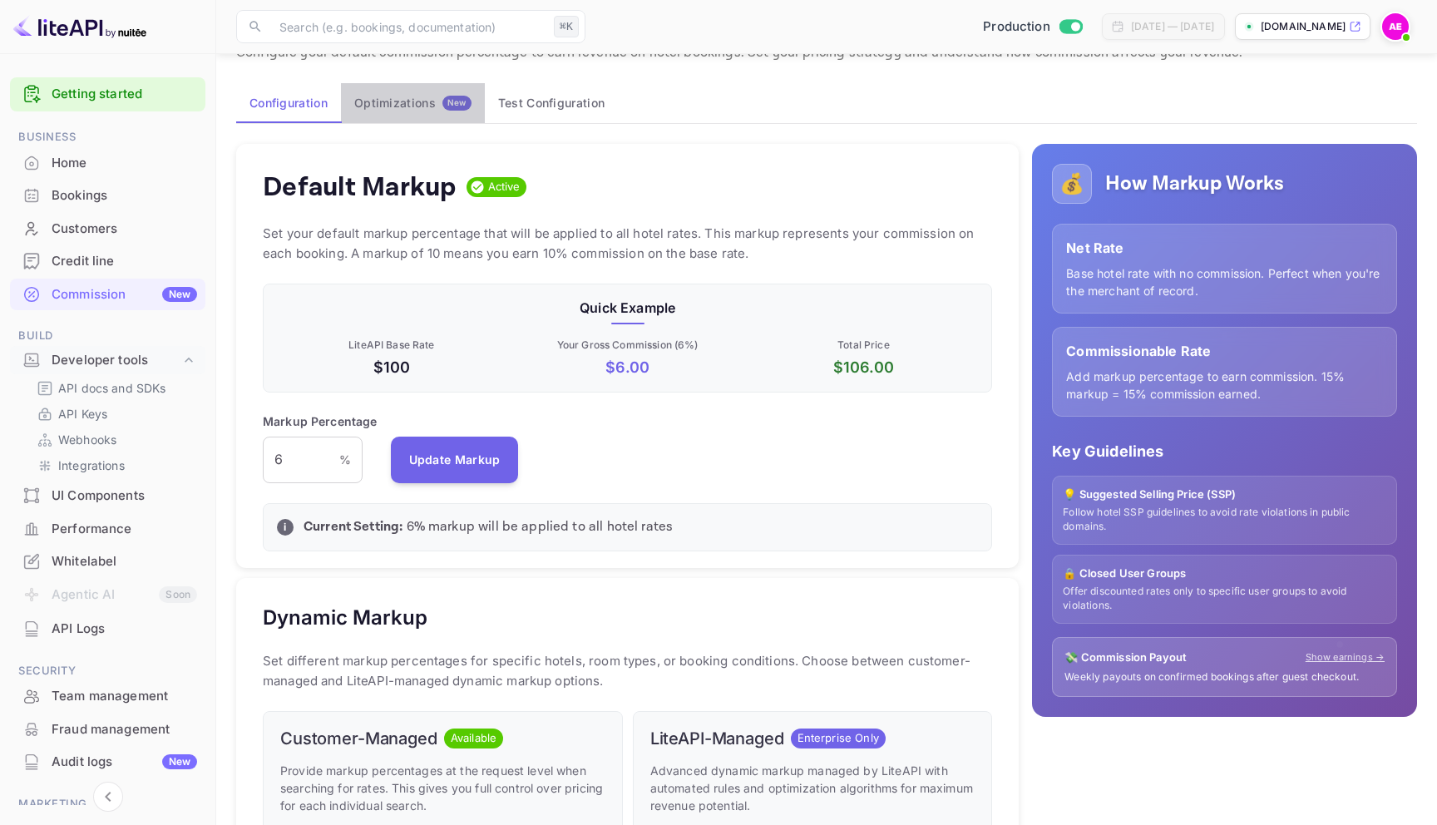
click at [445, 100] on span "New" at bounding box center [456, 102] width 29 height 11
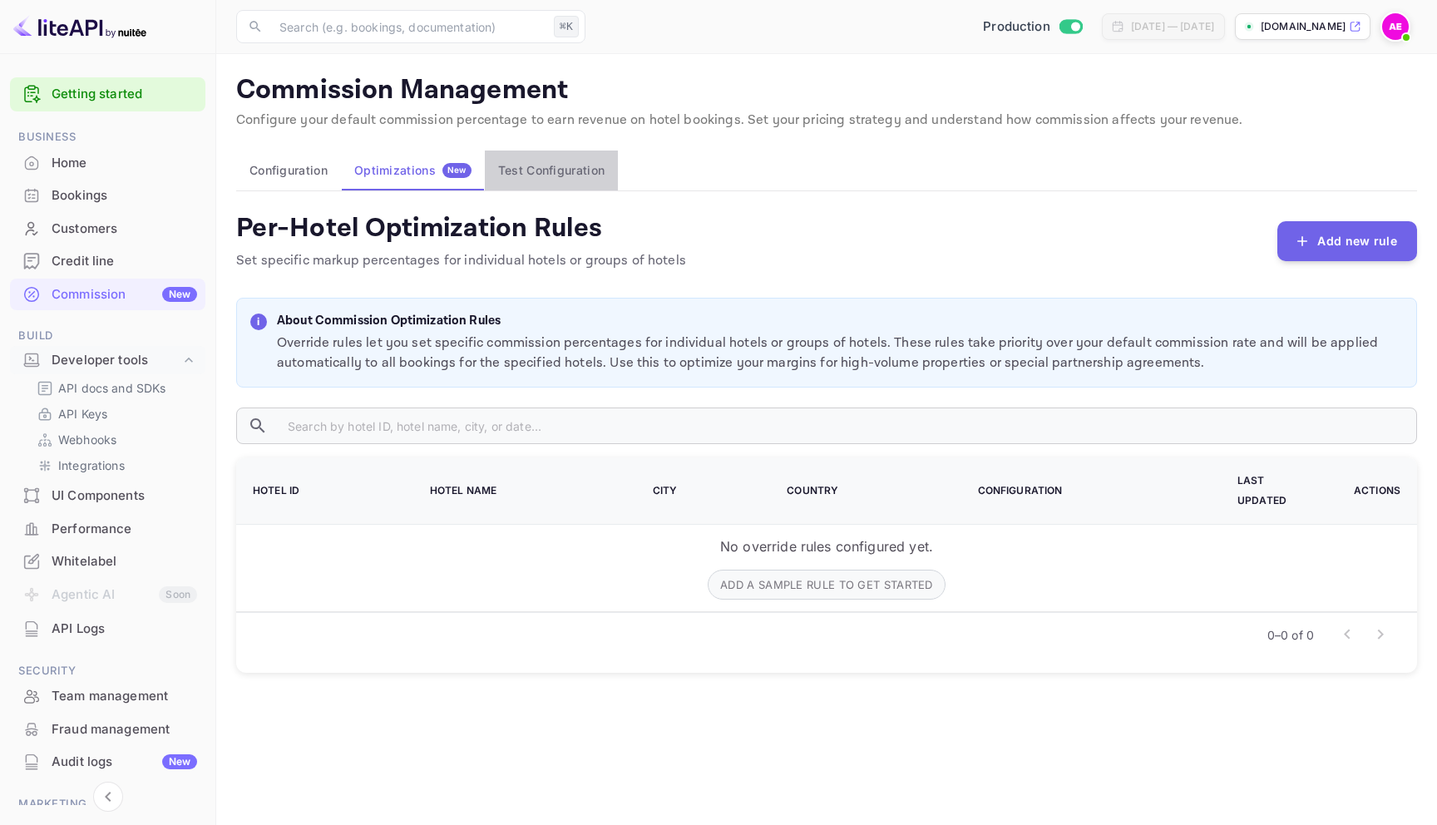
click at [538, 174] on button "Test Configuration" at bounding box center [551, 171] width 133 height 40
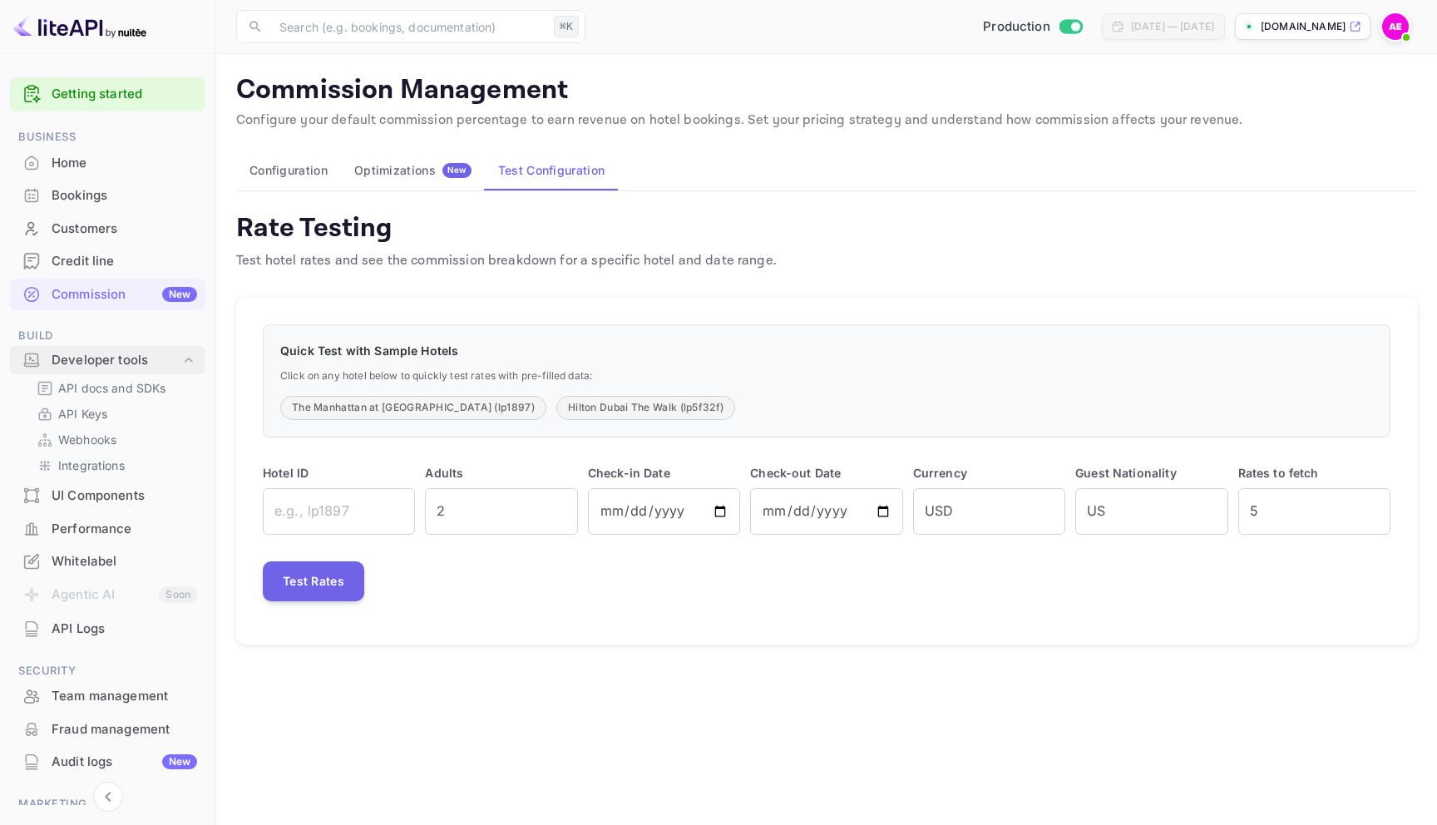
click at [153, 363] on div "Developer tools" at bounding box center [116, 360] width 129 height 19
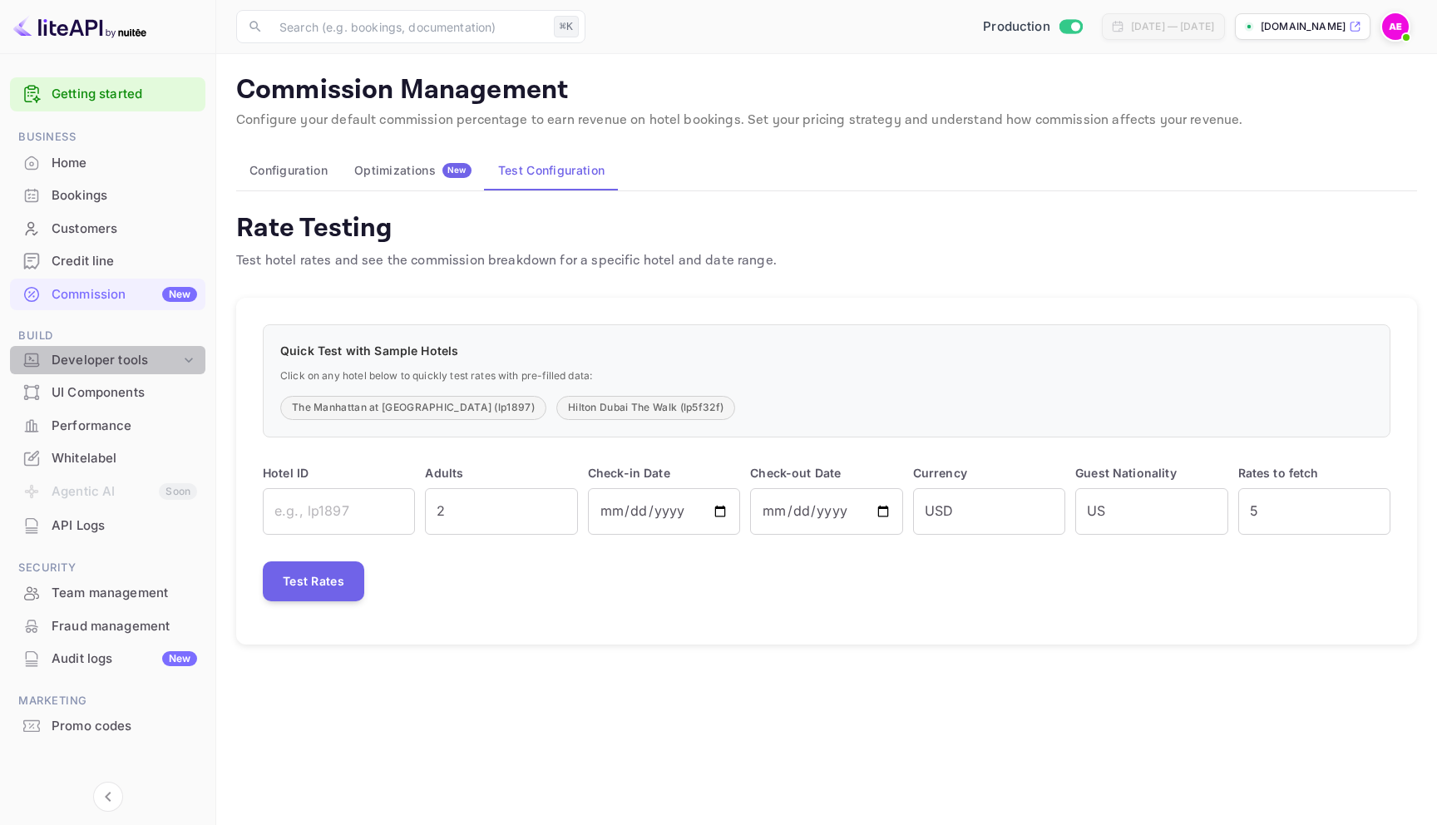
click at [153, 363] on div "Developer tools" at bounding box center [116, 360] width 129 height 19
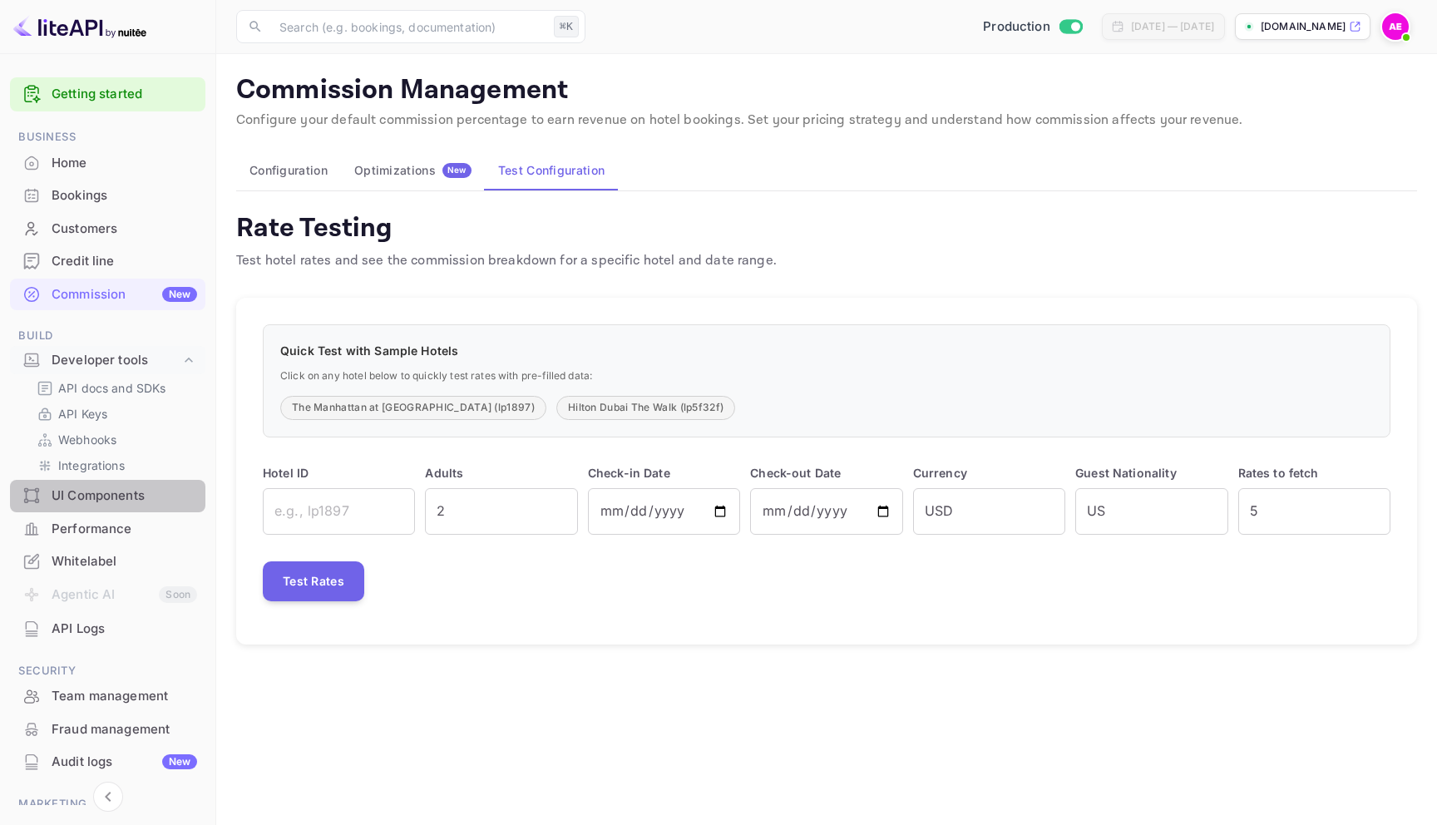
click at [126, 492] on div "UI Components" at bounding box center [125, 496] width 146 height 19
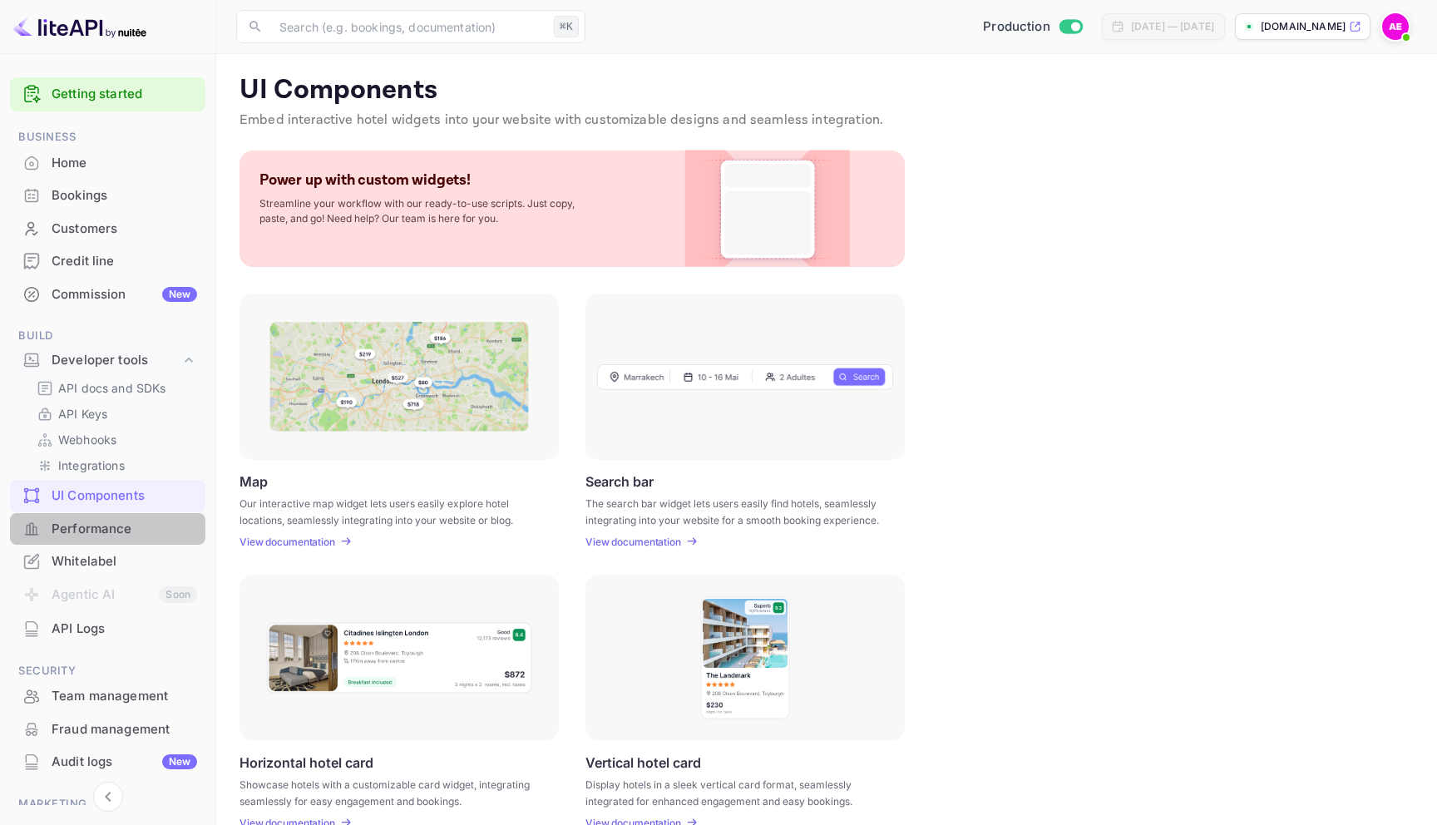
click at [122, 524] on div "Performance" at bounding box center [125, 529] width 146 height 19
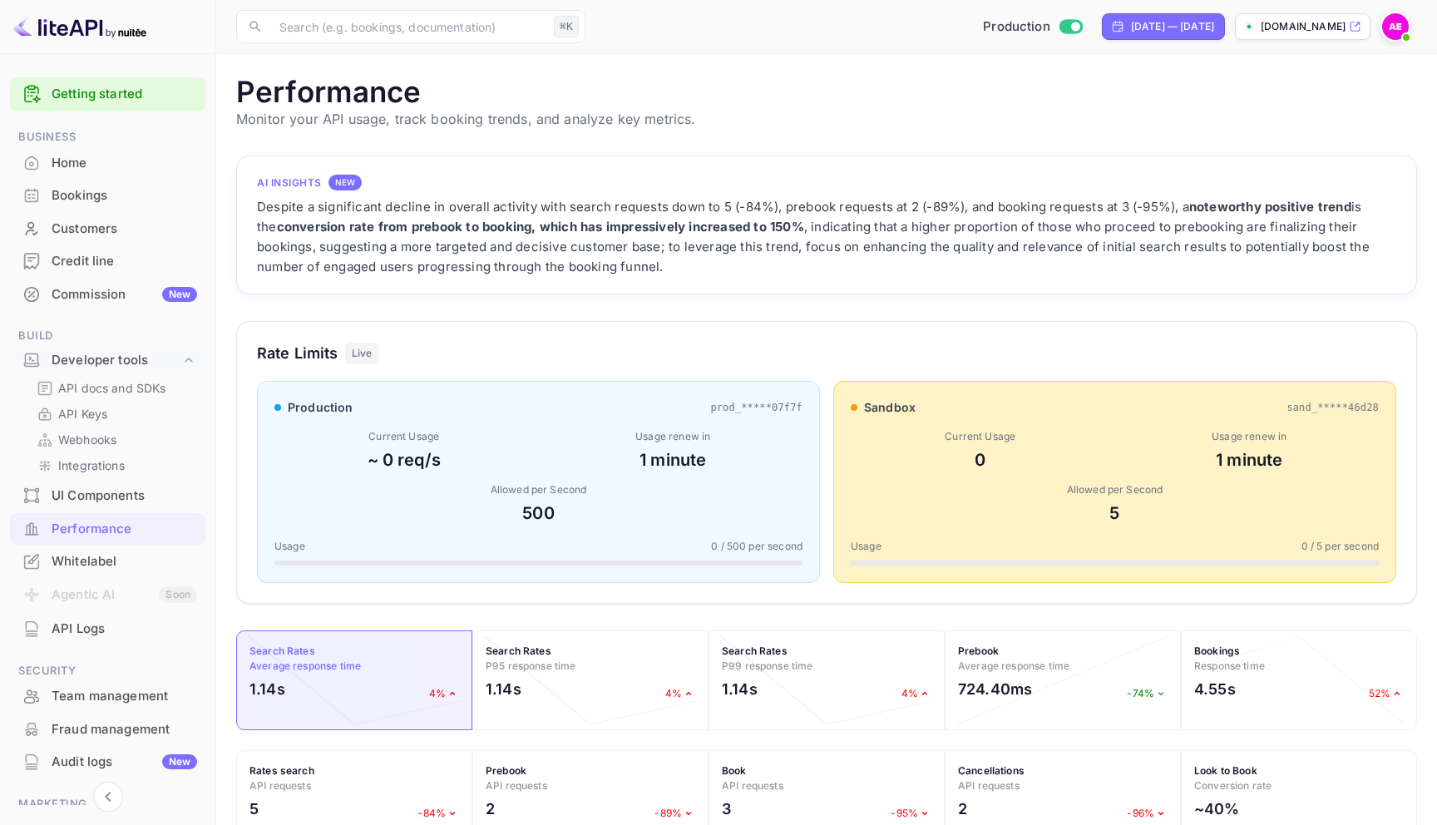
scroll to position [428, 1181]
click at [87, 186] on div "Bookings" at bounding box center [125, 195] width 146 height 19
